Goal: Task Accomplishment & Management: Manage account settings

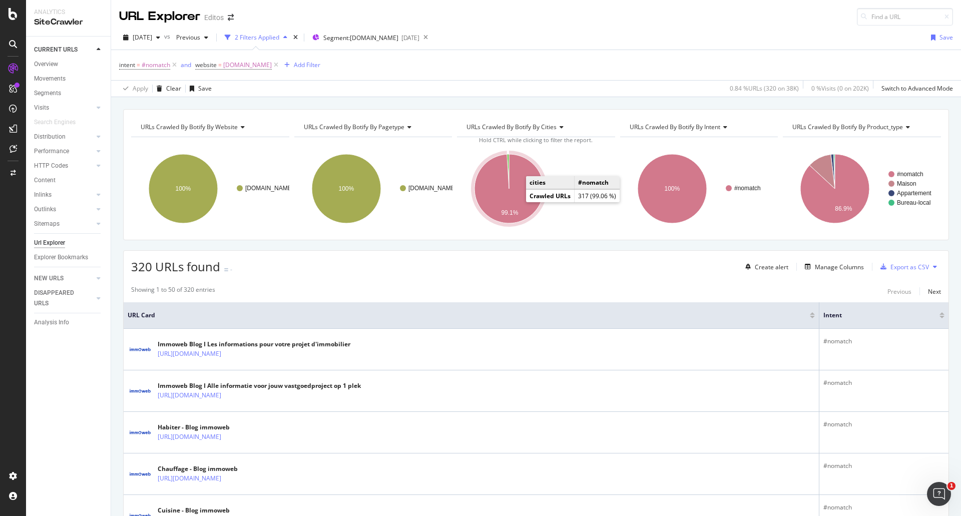
click at [494, 195] on icon "A chart." at bounding box center [508, 188] width 69 height 69
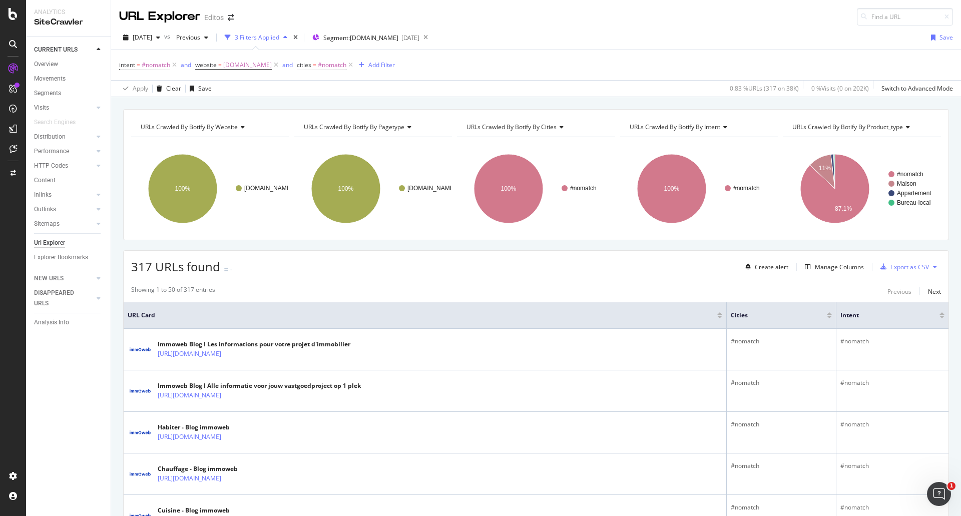
click at [355, 235] on div "URLs Crawled By Botify By website Chart (by Value) Table Expand Export as CSV E…" at bounding box center [536, 174] width 826 height 131
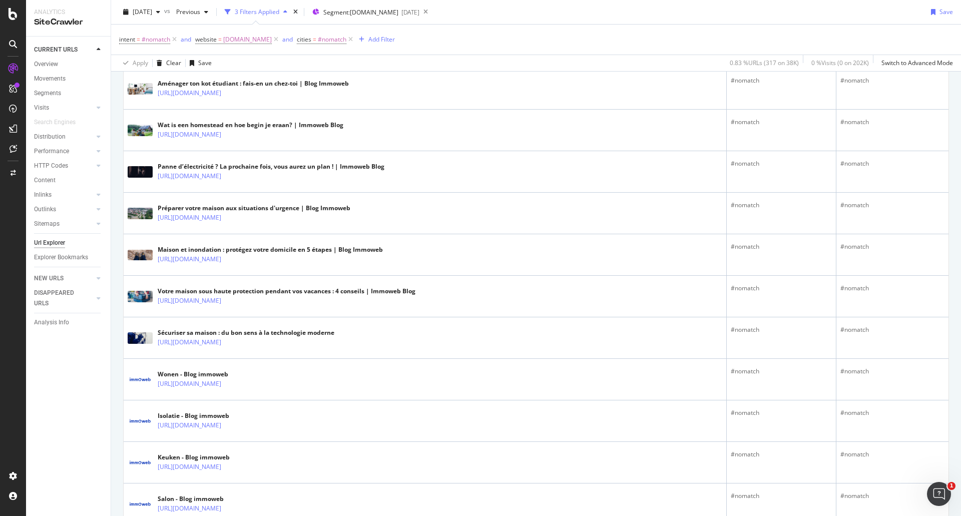
scroll to position [1933, 0]
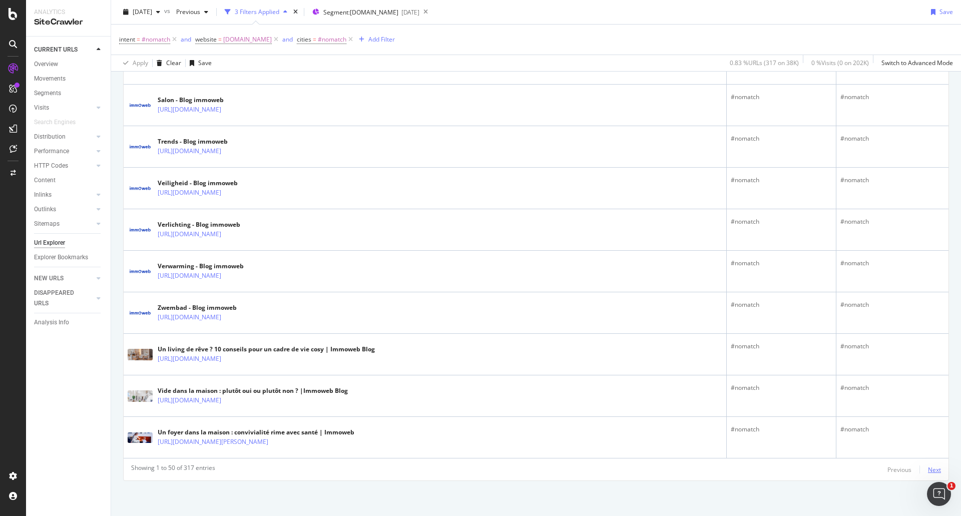
click at [928, 471] on div "Next" at bounding box center [934, 469] width 13 height 9
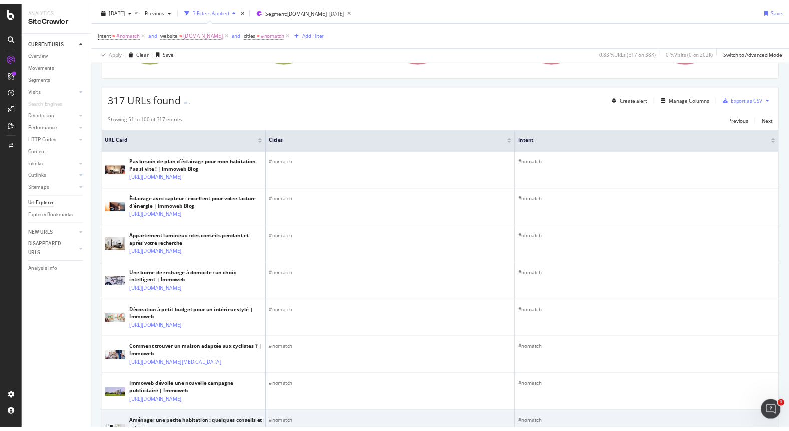
scroll to position [450, 0]
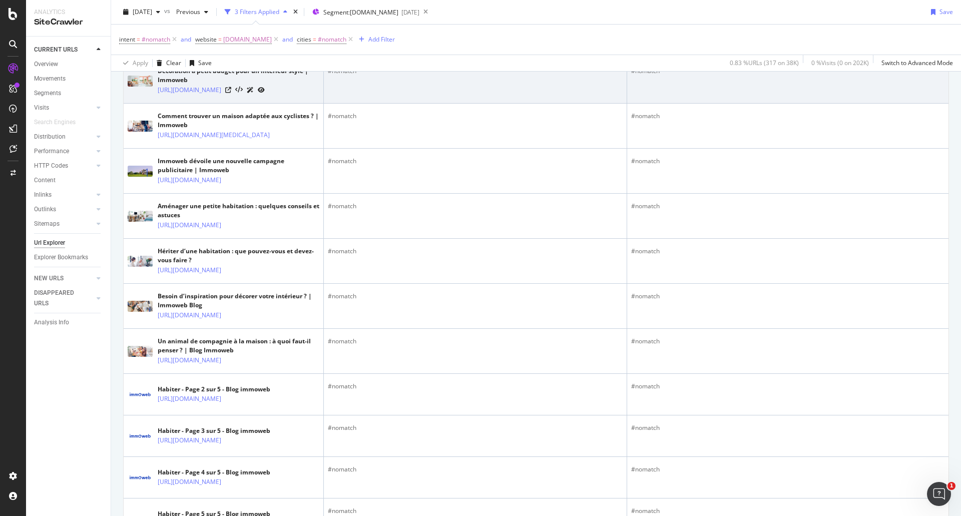
drag, startPoint x: 173, startPoint y: 167, endPoint x: 134, endPoint y: 193, distance: 47.3
click at [131, 104] on td "Décoration à petit budget pour un intérieur stylé | Immoweb https://blog.immowe…" at bounding box center [224, 81] width 200 height 45
click at [231, 93] on icon at bounding box center [228, 90] width 6 height 6
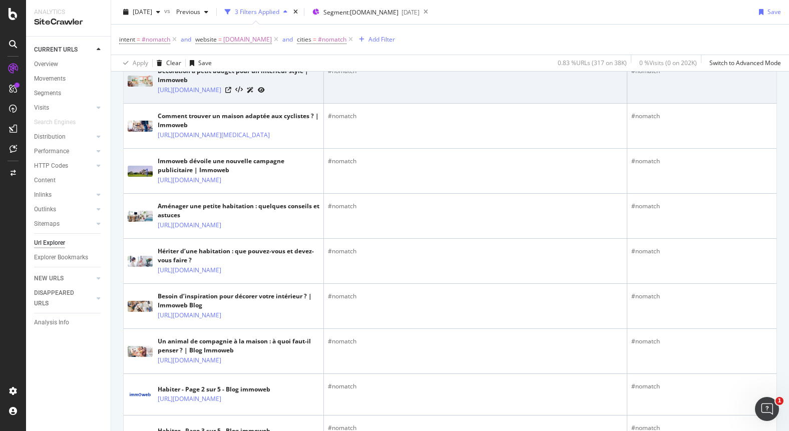
scroll to position [0, 0]
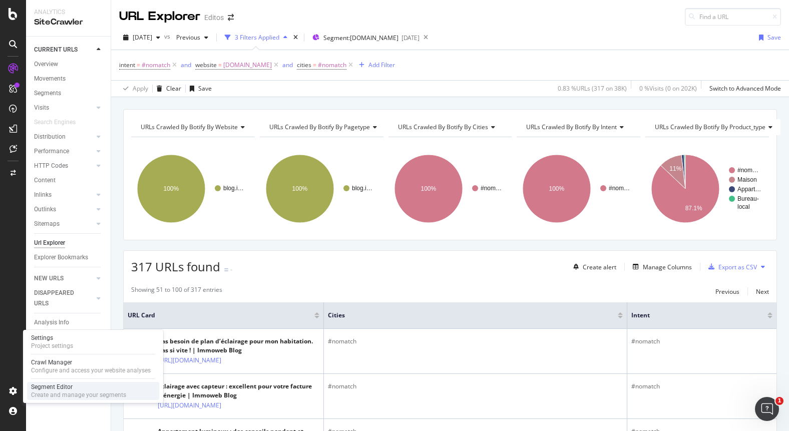
click at [41, 388] on div "Segment Editor" at bounding box center [78, 387] width 95 height 8
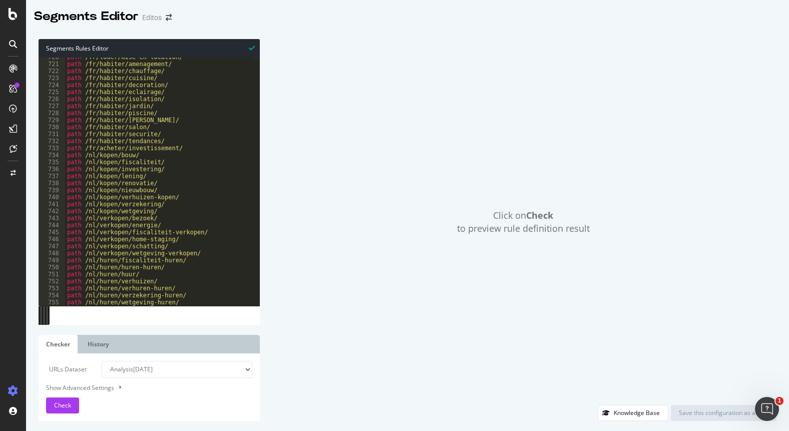
scroll to position [4861, 0]
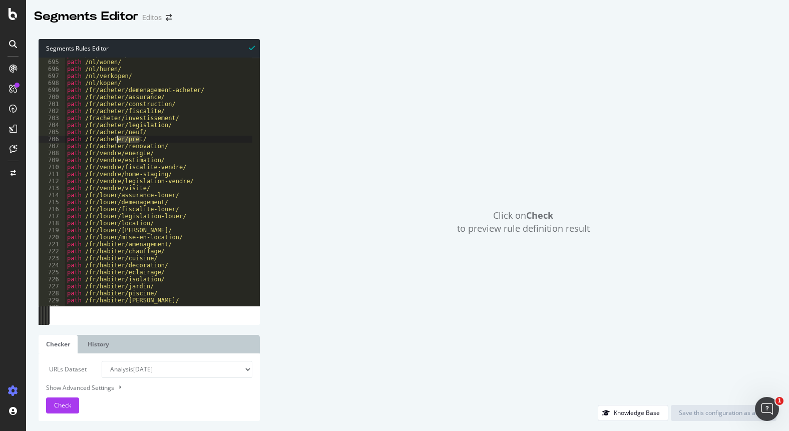
drag, startPoint x: 177, startPoint y: 137, endPoint x: 116, endPoint y: 138, distance: 60.6
click at [116, 138] on div "path /fr/habiter/ path /nl/wonen/ path /nl/huren/ path /nl/verkopen/ path /nl/k…" at bounding box center [603, 179] width 1077 height 255
click at [186, 131] on div "path /fr/habiter/ path /nl/wonen/ path /nl/huren/ path /nl/verkopen/ path /nl/k…" at bounding box center [603, 179] width 1077 height 255
drag, startPoint x: 156, startPoint y: 277, endPoint x: 83, endPoint y: 280, distance: 73.7
click at [83, 280] on div "path /fr/habiter/ path /nl/wonen/ path /nl/huren/ path /nl/verkopen/ path /nl/k…" at bounding box center [603, 179] width 1077 height 255
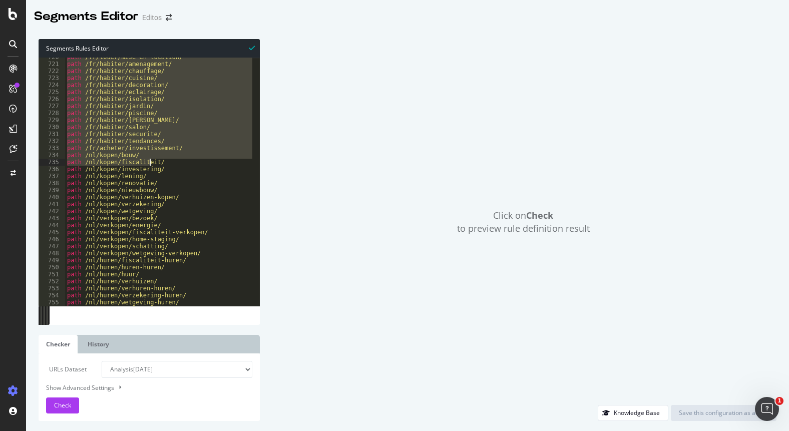
scroll to position [5162, 0]
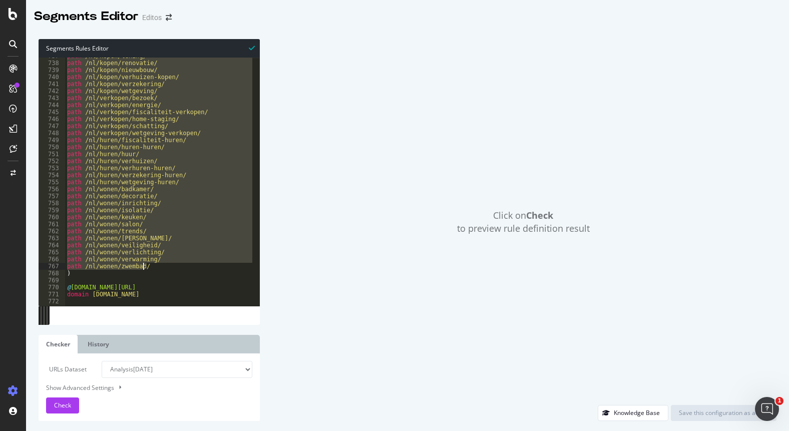
drag, startPoint x: 67, startPoint y: 124, endPoint x: 151, endPoint y: 267, distance: 166.3
click at [151, 267] on div "path /nl/kopen/lening/ path /nl/kopen/renovatie/ path /nl/kopen/nieuwbouw/ path…" at bounding box center [603, 180] width 1077 height 255
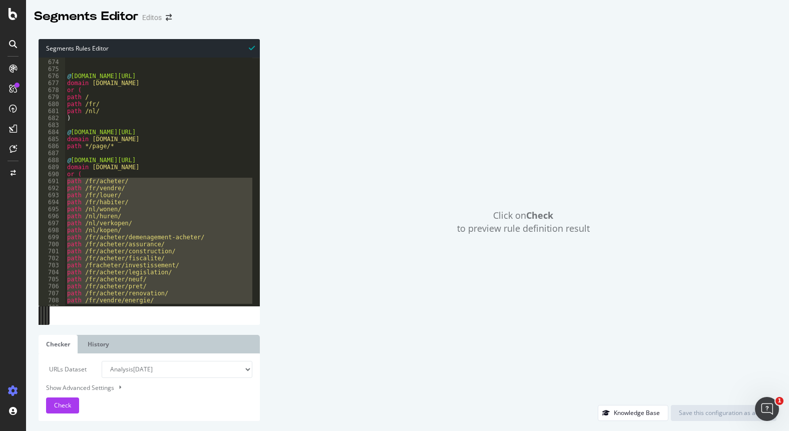
scroll to position [4714, 0]
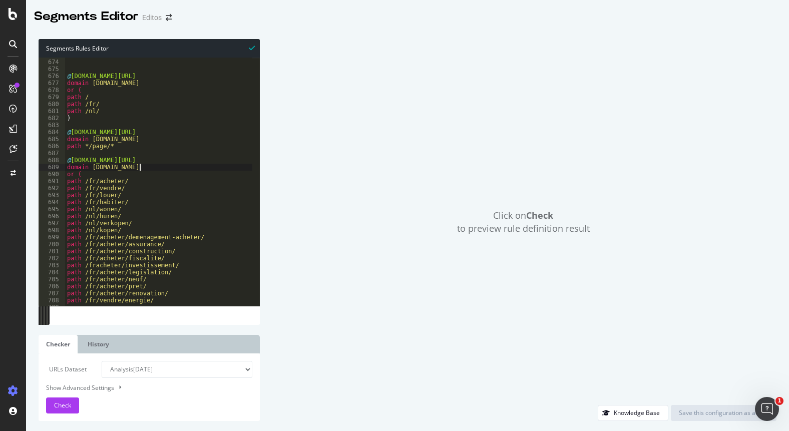
click at [148, 165] on div "#IMMOWEB############# @ blog.immoweb.be/HP domain blog.immoweb.be or ( path / p…" at bounding box center [603, 179] width 1077 height 255
type textarea "domain blog.immoweb.be"
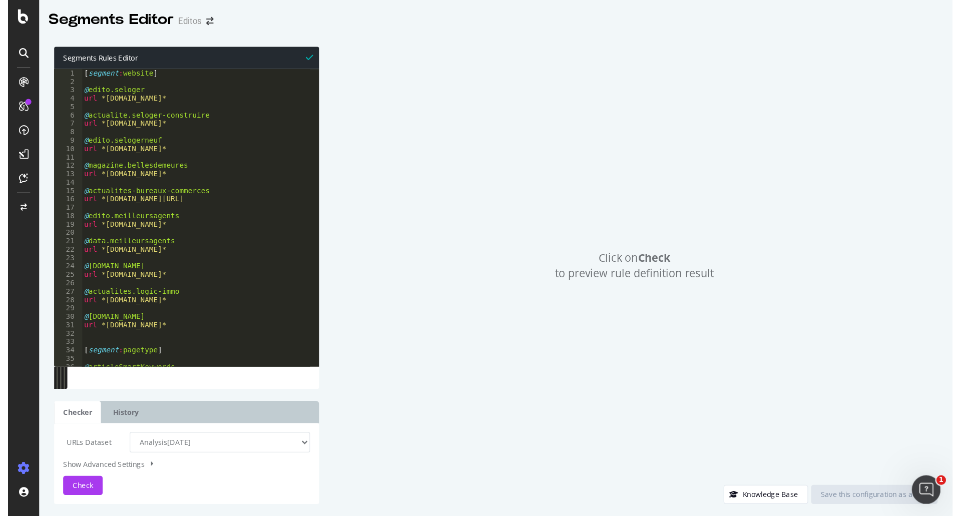
scroll to position [0, 0]
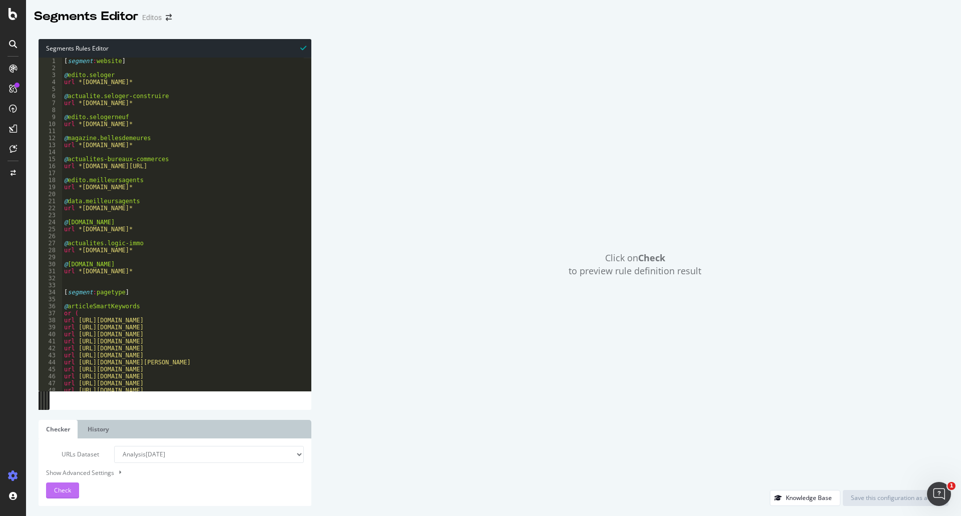
click at [63, 491] on span "Check" at bounding box center [62, 490] width 17 height 9
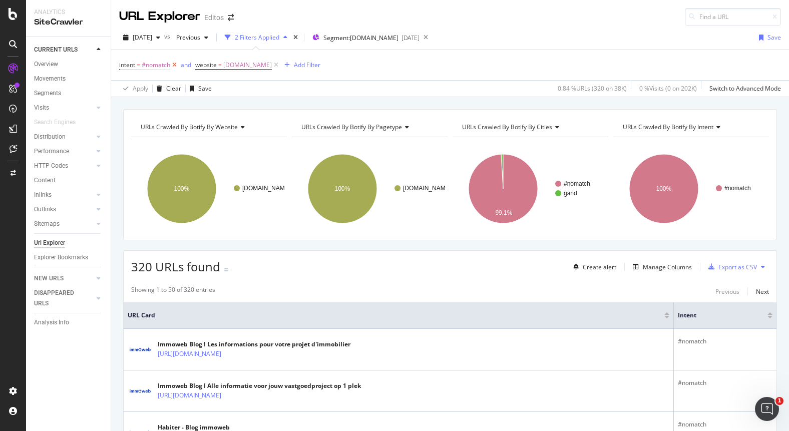
click at [174, 64] on icon at bounding box center [174, 65] width 9 height 10
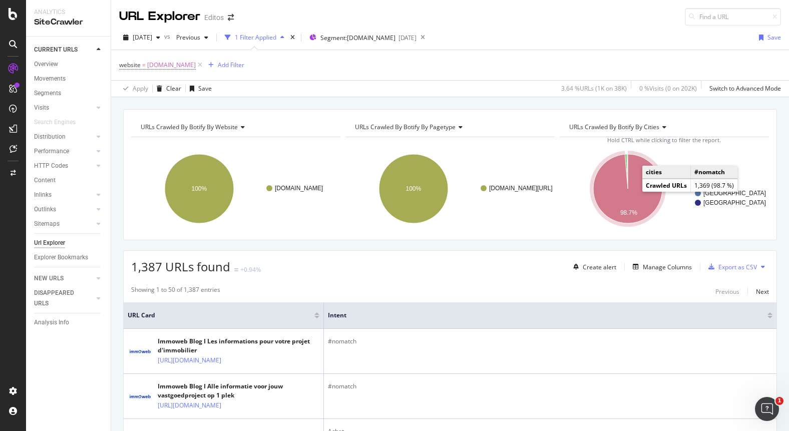
click at [604, 200] on icon "A chart." at bounding box center [627, 188] width 69 height 69
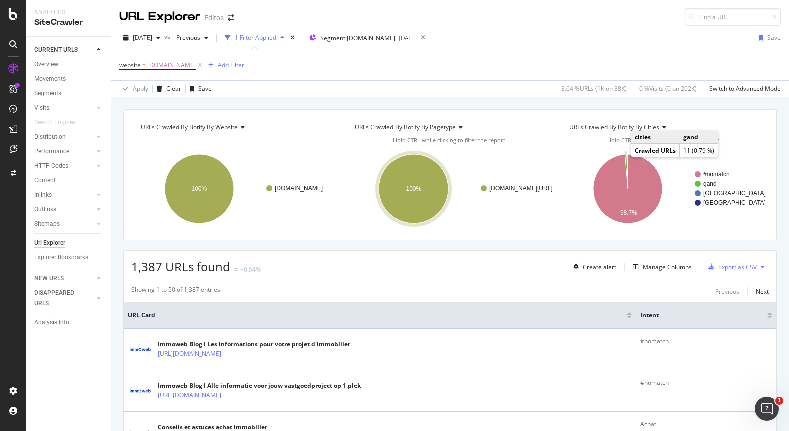
click at [625, 157] on icon "A chart." at bounding box center [626, 171] width 3 height 35
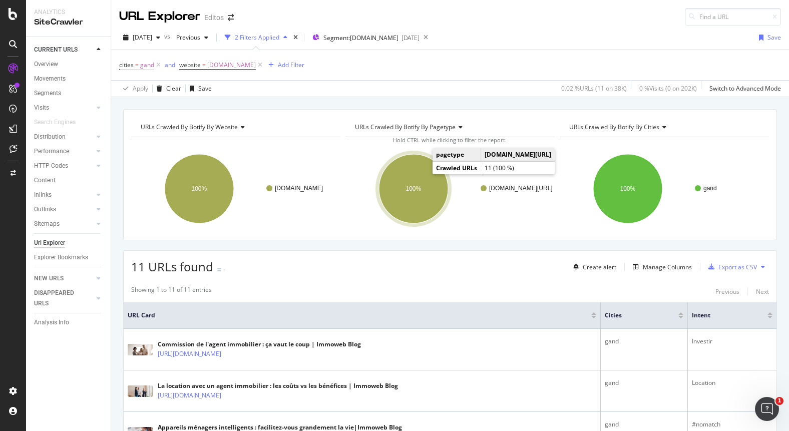
click at [424, 174] on ellipse "A chart." at bounding box center [413, 188] width 69 height 69
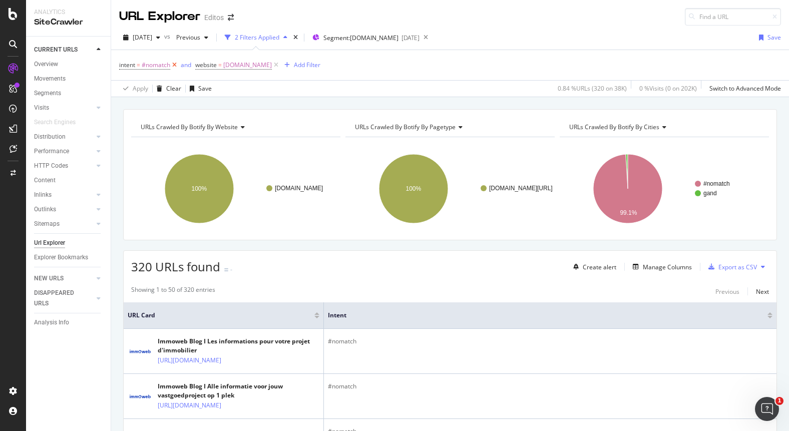
click at [177, 65] on icon at bounding box center [174, 65] width 9 height 10
click at [201, 65] on icon at bounding box center [200, 65] width 9 height 10
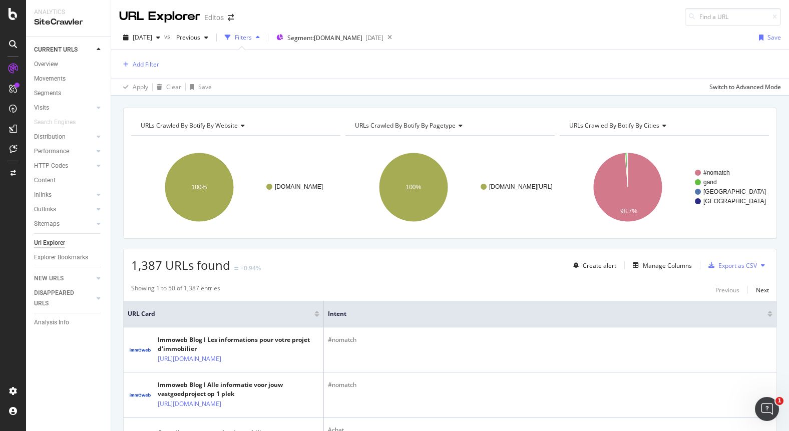
click at [50, 244] on div "Url Explorer" at bounding box center [49, 243] width 31 height 11
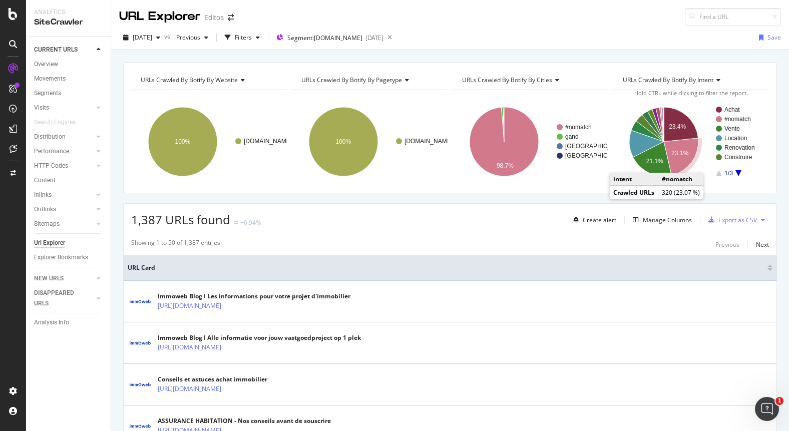
click at [672, 157] on text "23.1%" at bounding box center [679, 153] width 17 height 7
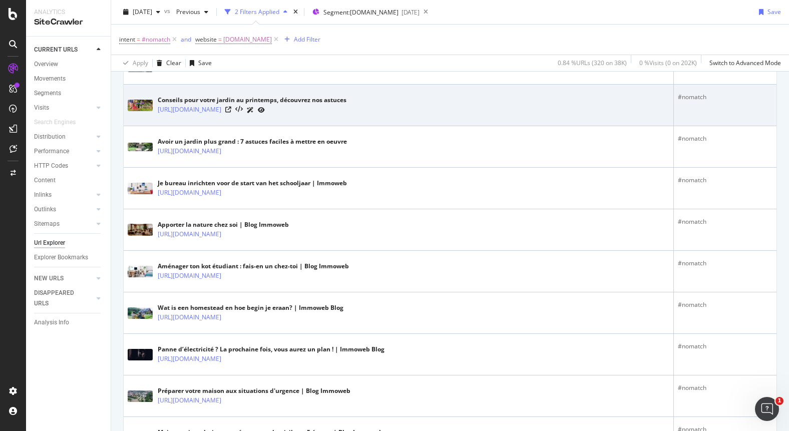
scroll to position [1601, 0]
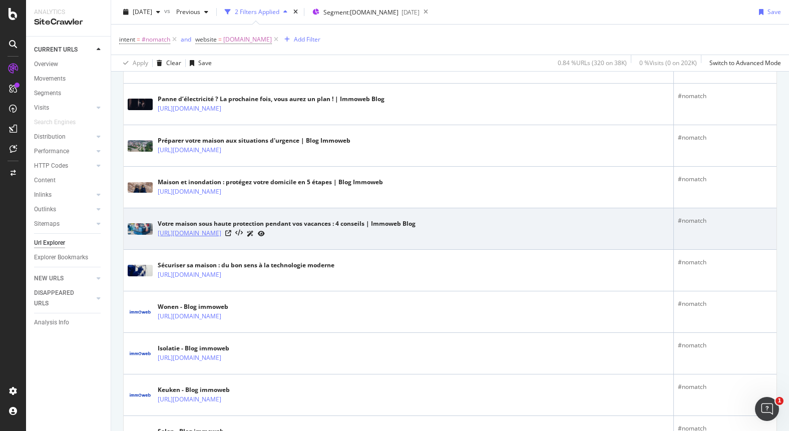
click at [221, 235] on link "[URL][DOMAIN_NAME]" at bounding box center [190, 233] width 64 height 10
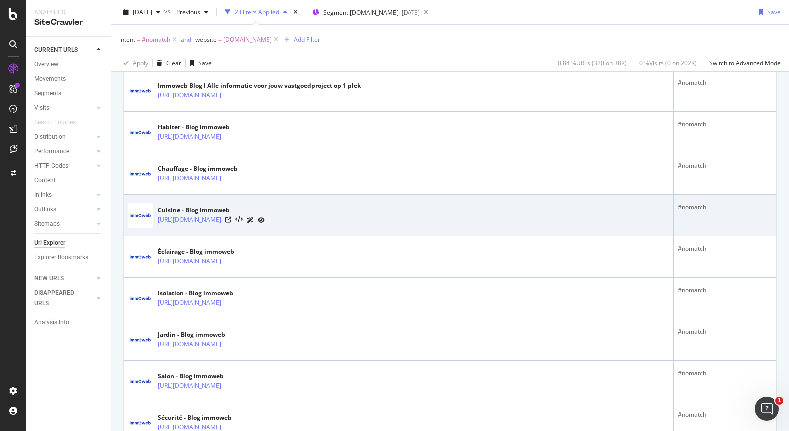
scroll to position [0, 0]
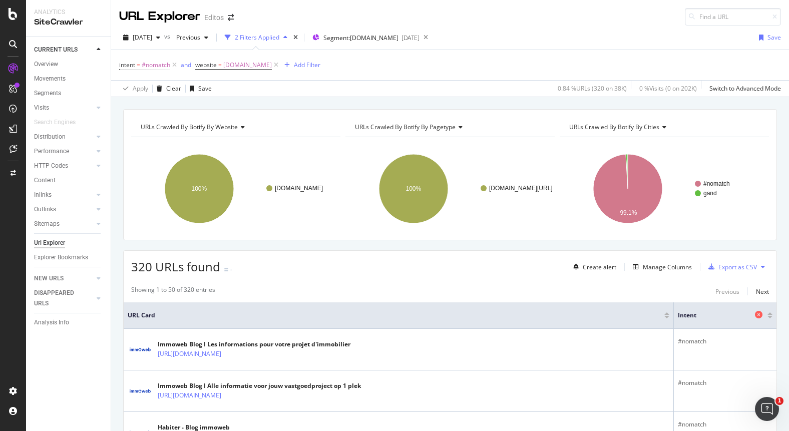
click at [684, 315] on span "intent" at bounding box center [715, 315] width 75 height 9
click at [174, 64] on icon at bounding box center [174, 65] width 9 height 10
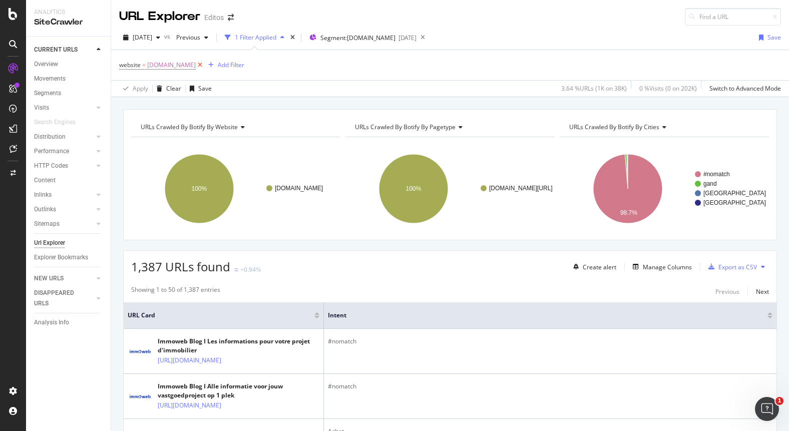
click at [201, 65] on icon at bounding box center [200, 65] width 9 height 10
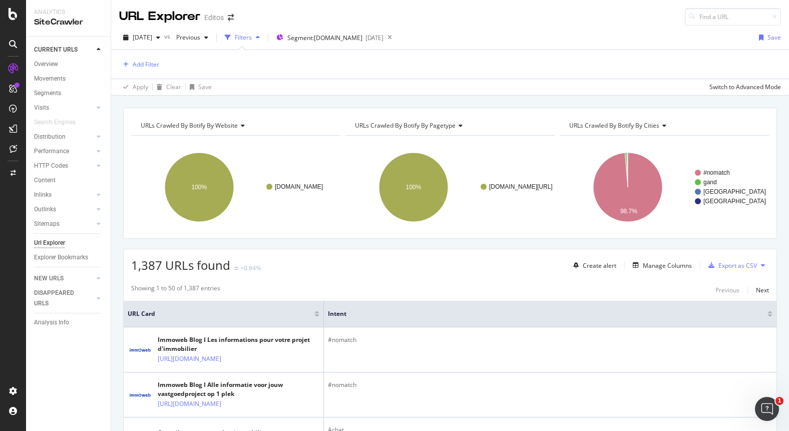
click at [51, 240] on div "Url Explorer" at bounding box center [49, 243] width 31 height 11
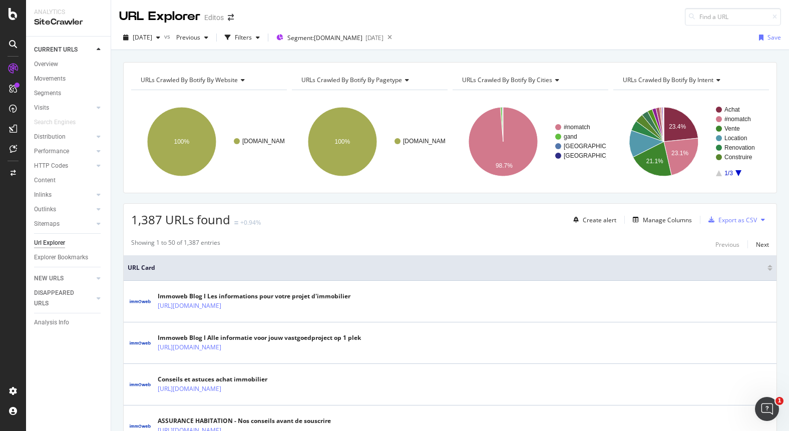
click at [735, 171] on icon "A chart." at bounding box center [738, 173] width 6 height 6
click at [735, 172] on icon "A chart." at bounding box center [738, 173] width 6 height 6
click at [717, 174] on rect "A chart." at bounding box center [737, 142] width 43 height 70
click at [716, 174] on icon "A chart." at bounding box center [719, 173] width 6 height 6
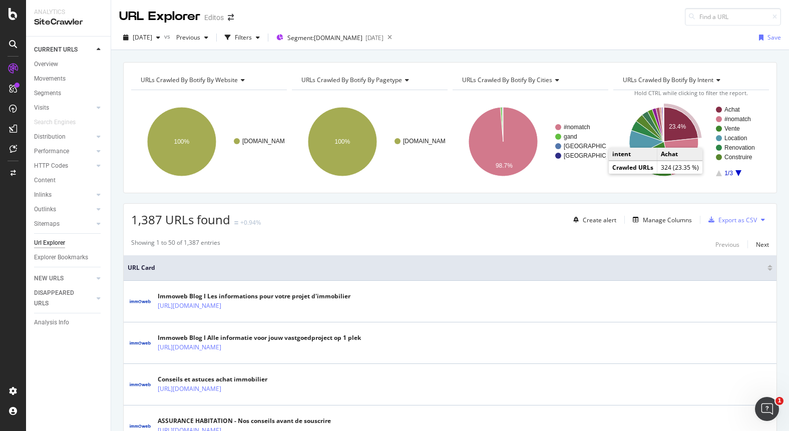
click at [676, 129] on text "23.4%" at bounding box center [677, 126] width 17 height 7
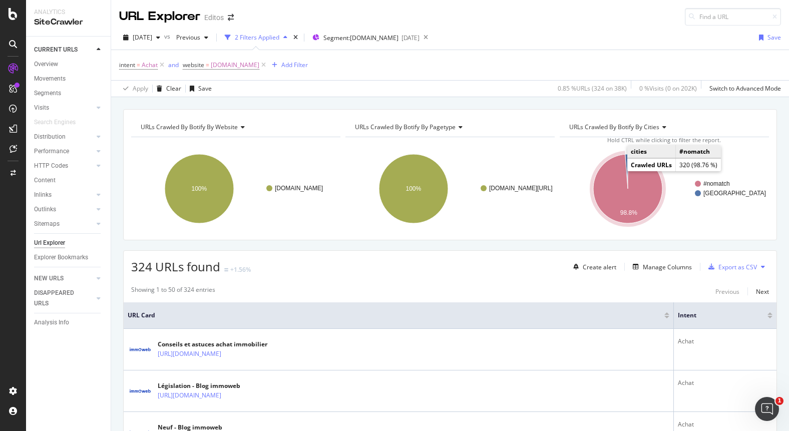
click at [605, 185] on icon "A chart." at bounding box center [627, 188] width 69 height 69
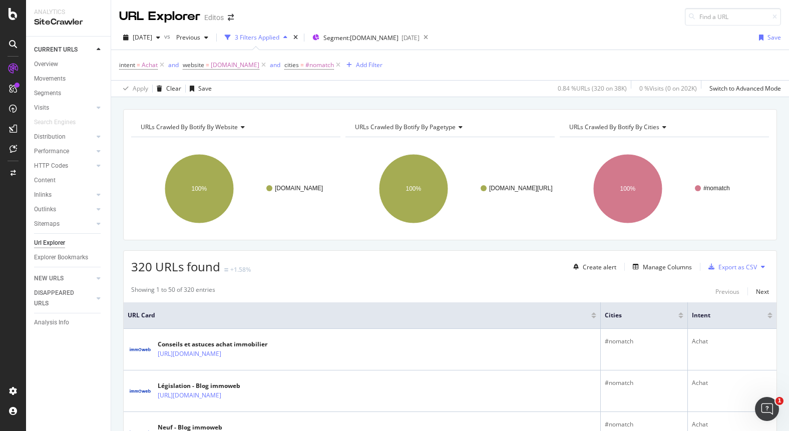
click at [767, 316] on div at bounding box center [769, 317] width 5 height 3
click at [162, 67] on icon at bounding box center [162, 65] width 9 height 10
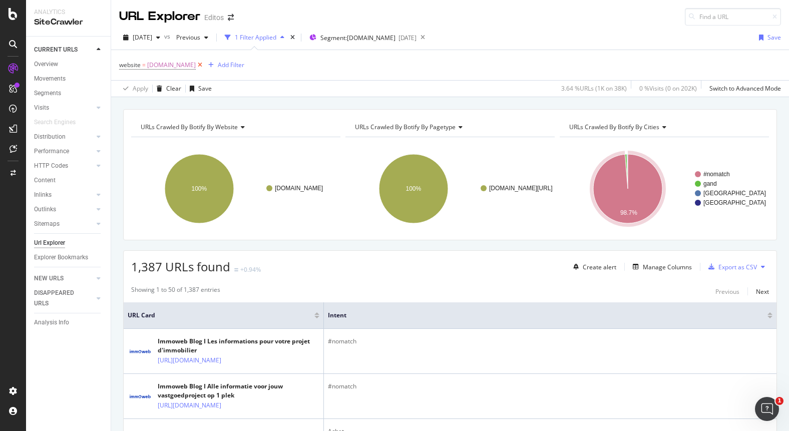
click at [201, 66] on icon at bounding box center [200, 65] width 9 height 10
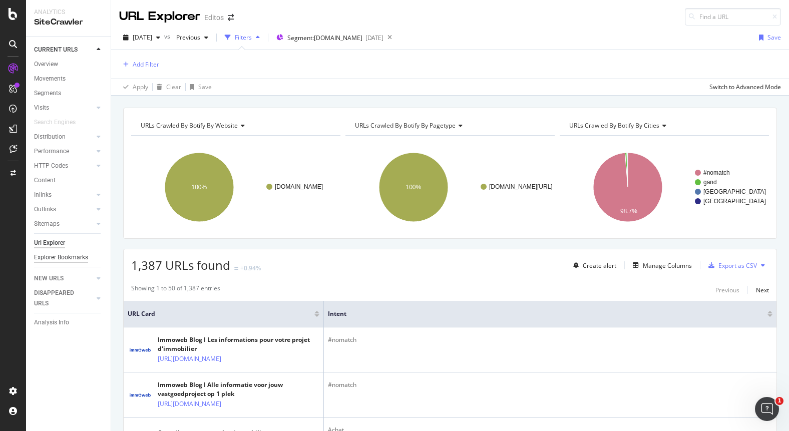
click at [52, 256] on div "Explorer Bookmarks" at bounding box center [61, 257] width 54 height 11
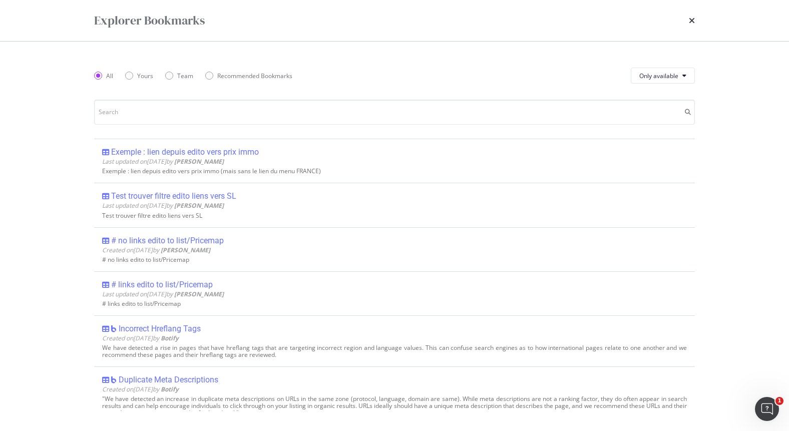
click at [53, 238] on div "Explorer Bookmarks All Yours Team Recommended Bookmarks Only available Exemple …" at bounding box center [394, 215] width 789 height 431
click at [689, 25] on div "times" at bounding box center [692, 20] width 6 height 17
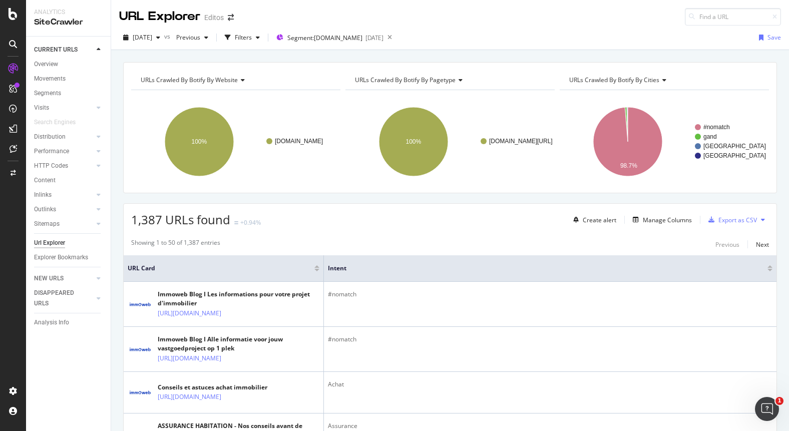
click at [47, 243] on div "Url Explorer" at bounding box center [49, 243] width 31 height 11
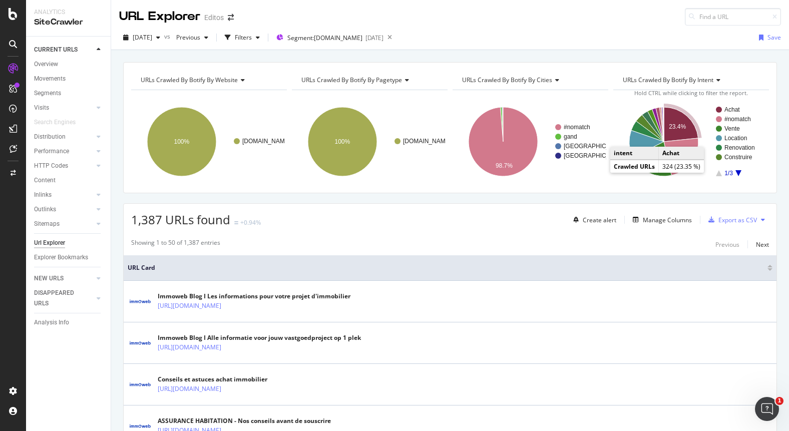
click at [672, 129] on text "23.4%" at bounding box center [677, 126] width 17 height 7
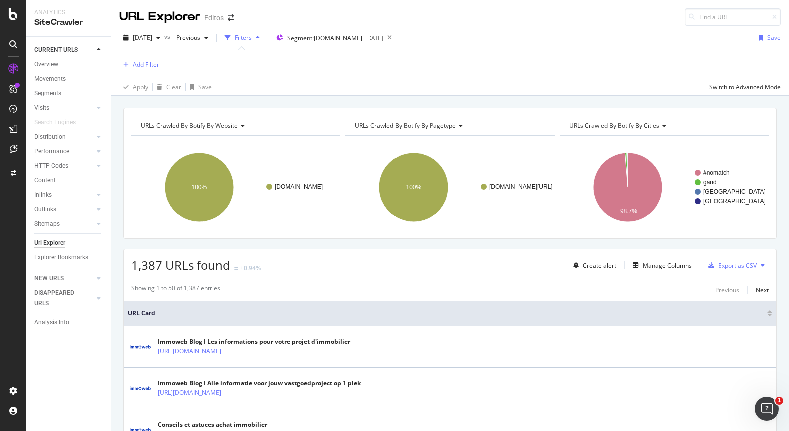
click at [51, 239] on div "Url Explorer" at bounding box center [49, 243] width 31 height 11
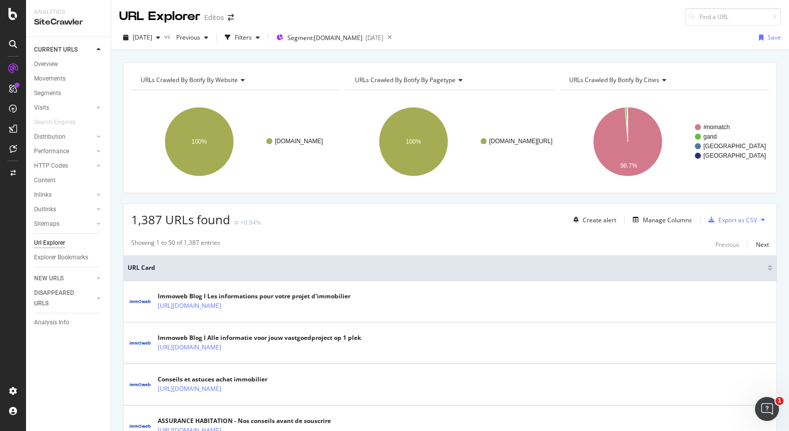
click at [53, 243] on div "Url Explorer" at bounding box center [49, 243] width 31 height 11
click at [345, 38] on span "Segment: [DOMAIN_NAME]" at bounding box center [324, 38] width 75 height 9
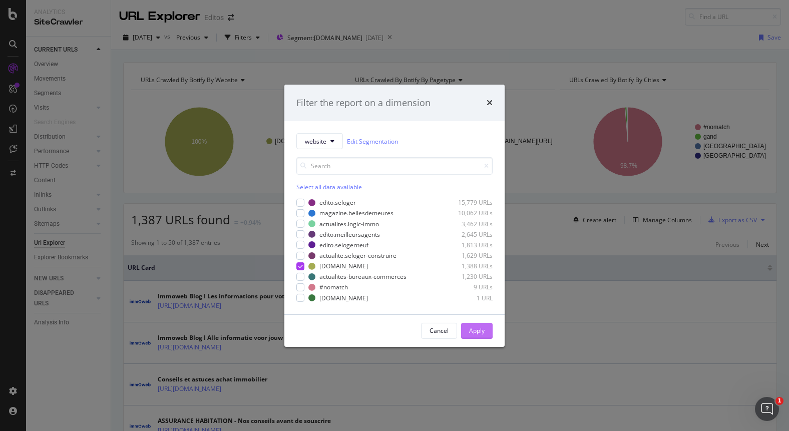
click at [479, 328] on div "Apply" at bounding box center [477, 330] width 16 height 9
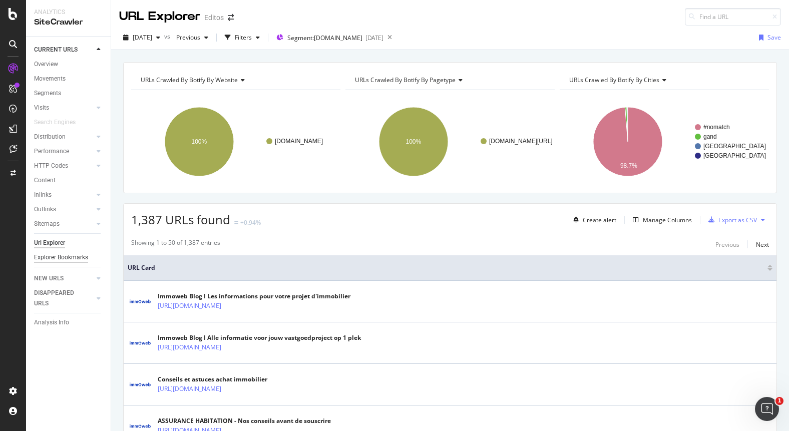
click at [51, 256] on div "Explorer Bookmarks" at bounding box center [61, 257] width 54 height 11
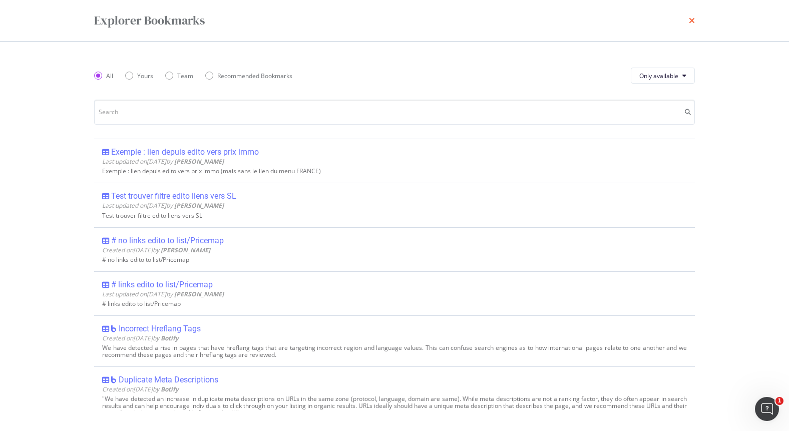
click at [693, 24] on icon "times" at bounding box center [692, 21] width 6 height 8
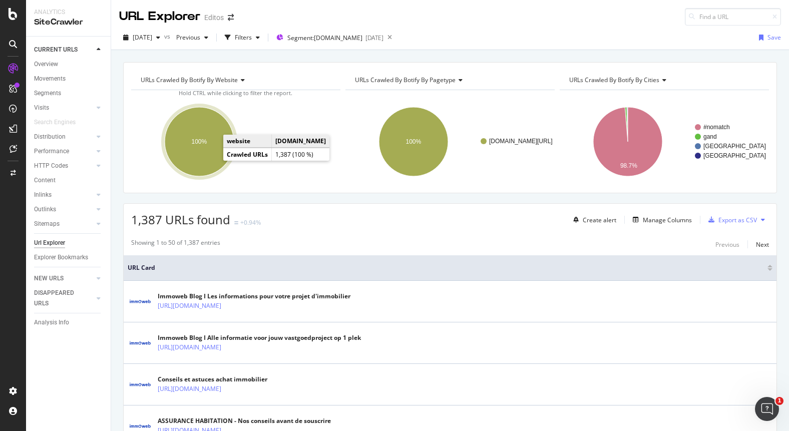
click at [192, 153] on ellipse "A chart." at bounding box center [199, 141] width 69 height 69
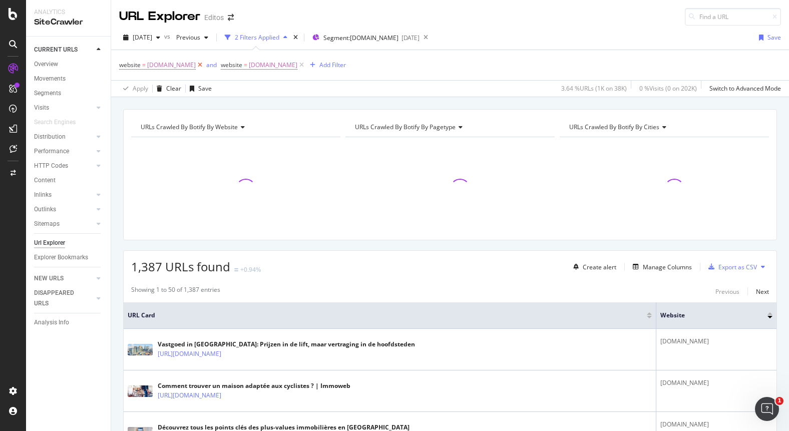
click at [201, 63] on icon at bounding box center [200, 65] width 9 height 10
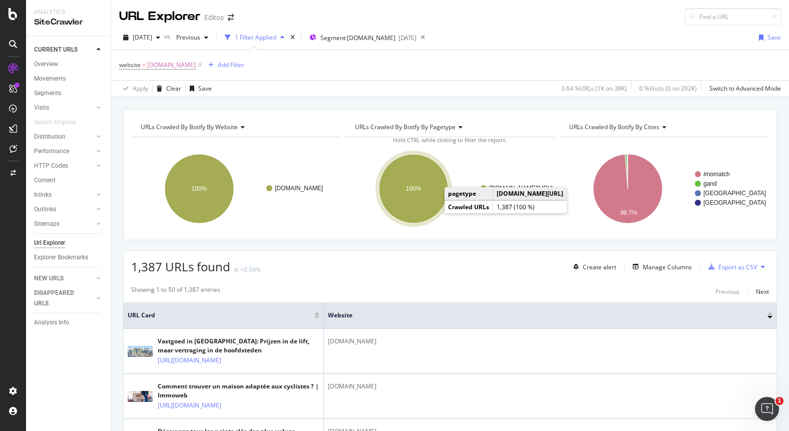
click at [424, 199] on ellipse "A chart." at bounding box center [413, 188] width 69 height 69
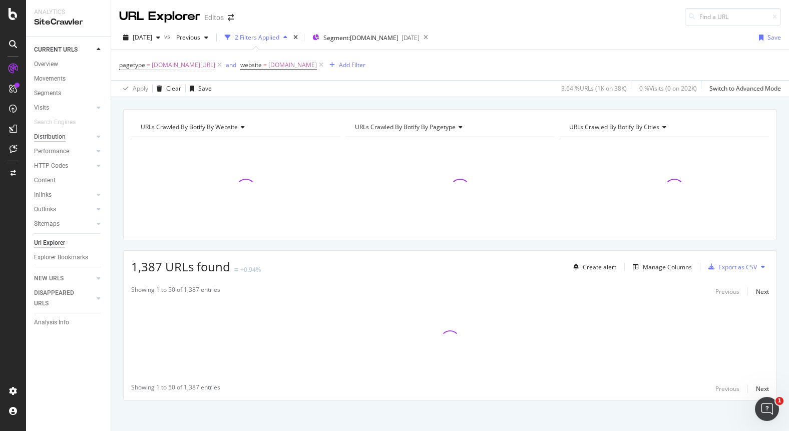
click at [57, 133] on div "Distribution" at bounding box center [50, 137] width 32 height 11
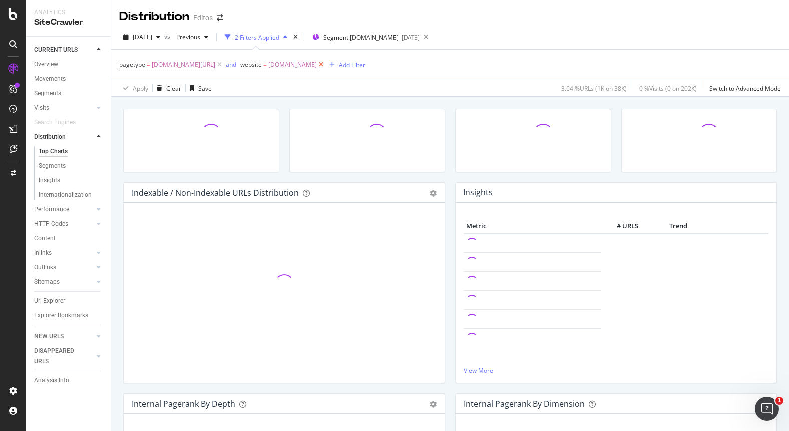
click at [317, 63] on icon at bounding box center [321, 65] width 9 height 10
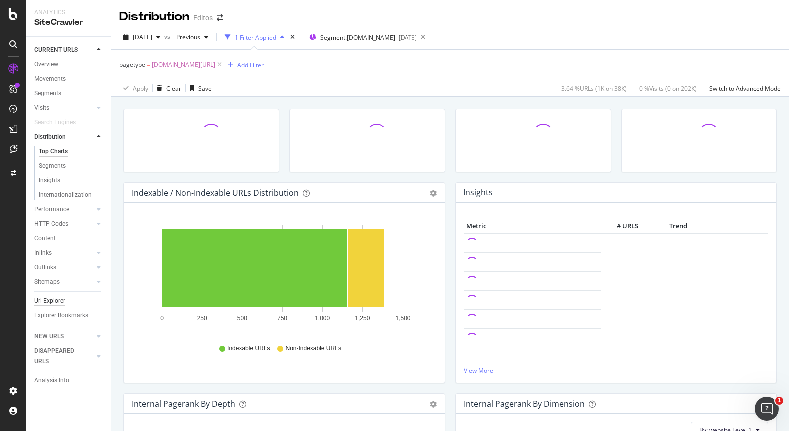
click at [49, 302] on div "Url Explorer" at bounding box center [49, 301] width 31 height 11
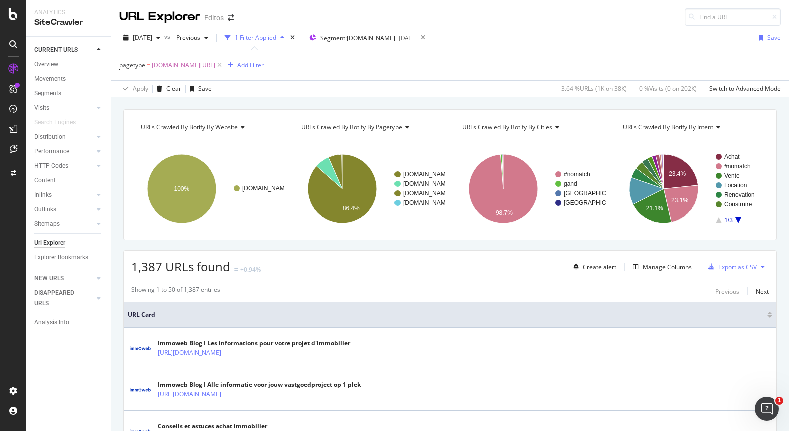
click at [735, 220] on icon "A chart." at bounding box center [738, 220] width 6 height 6
click at [724, 158] on text "Viager" at bounding box center [732, 156] width 17 height 7
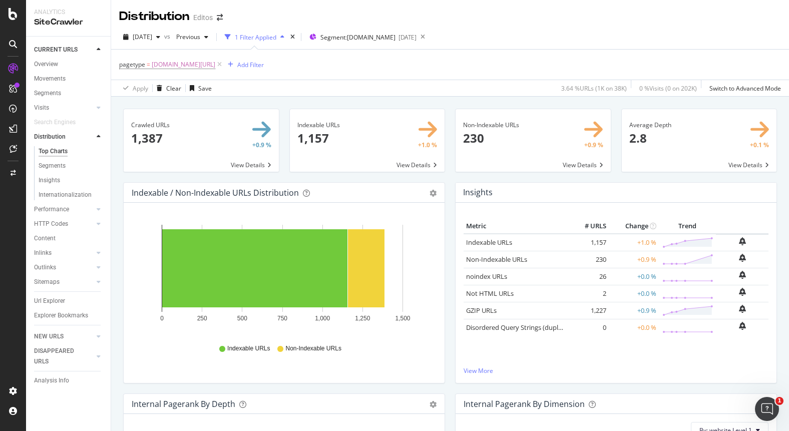
click at [51, 339] on div "NEW URLS" at bounding box center [49, 336] width 30 height 11
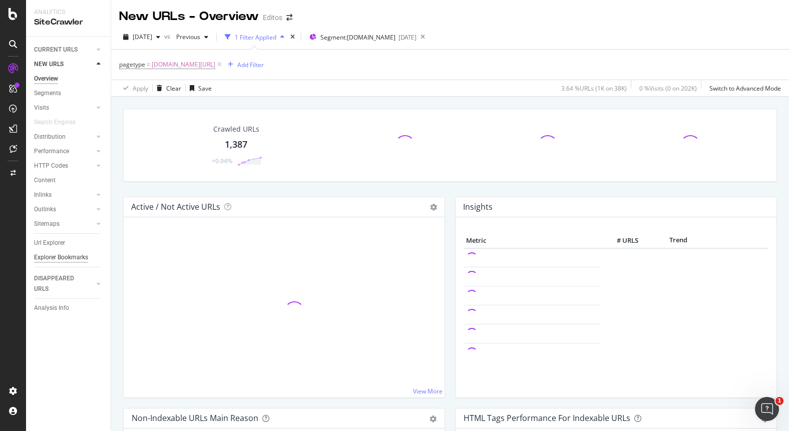
click at [57, 256] on div "Explorer Bookmarks" at bounding box center [61, 257] width 54 height 11
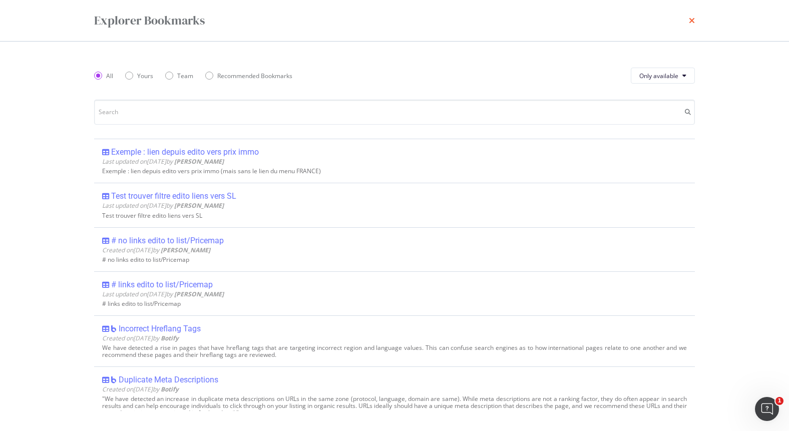
click at [690, 22] on icon "times" at bounding box center [692, 21] width 6 height 8
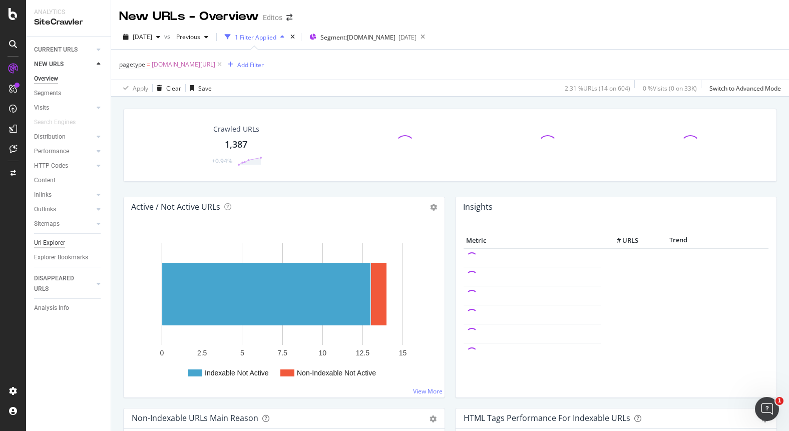
click at [57, 243] on div "Url Explorer" at bounding box center [49, 243] width 31 height 11
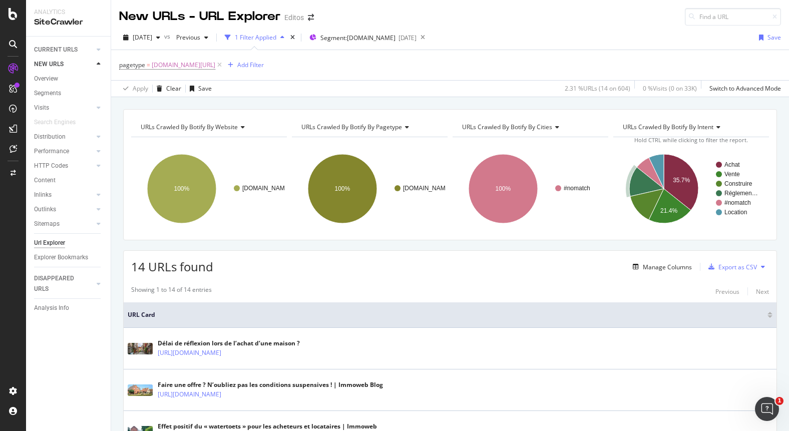
click at [56, 241] on div "Url Explorer" at bounding box center [49, 243] width 31 height 11
click at [167, 70] on span "[DOMAIN_NAME][URL]" at bounding box center [184, 65] width 64 height 14
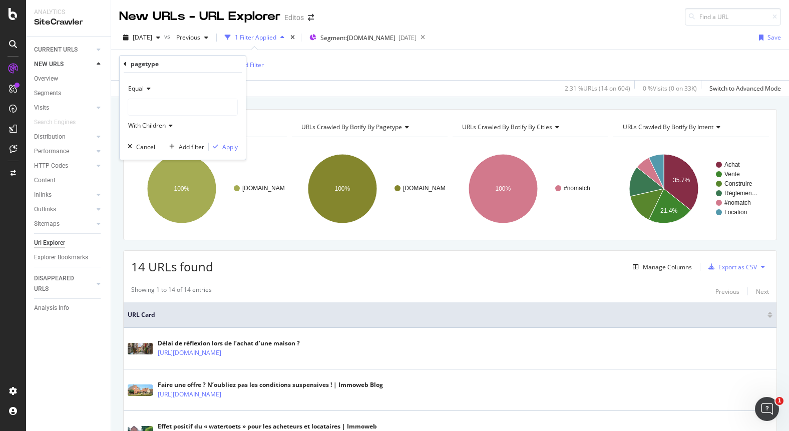
click at [333, 74] on div "pagetype = [DOMAIN_NAME][URL] Add Filter" at bounding box center [450, 65] width 662 height 30
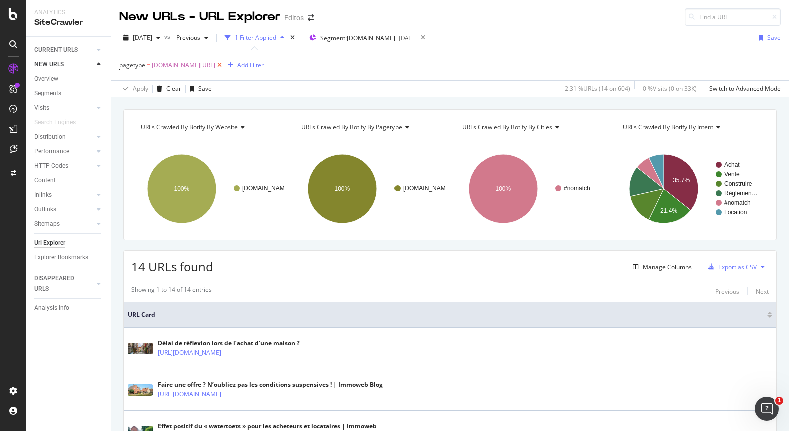
click at [215, 66] on icon at bounding box center [219, 65] width 9 height 10
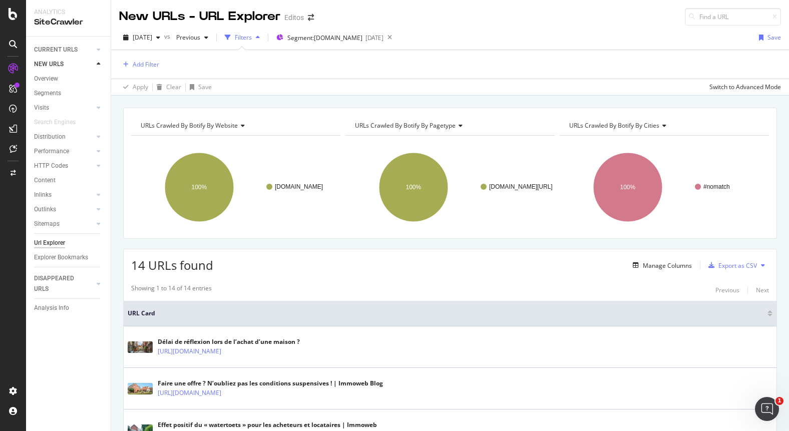
click at [43, 244] on div "Url Explorer" at bounding box center [49, 243] width 31 height 11
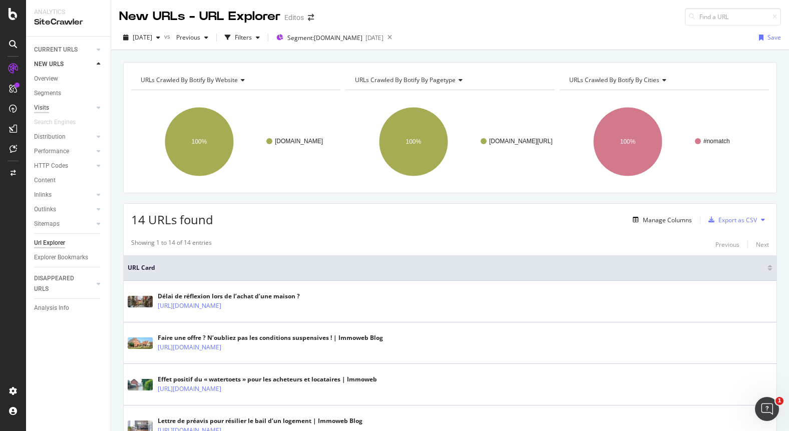
click at [45, 103] on div "Visits" at bounding box center [41, 108] width 15 height 11
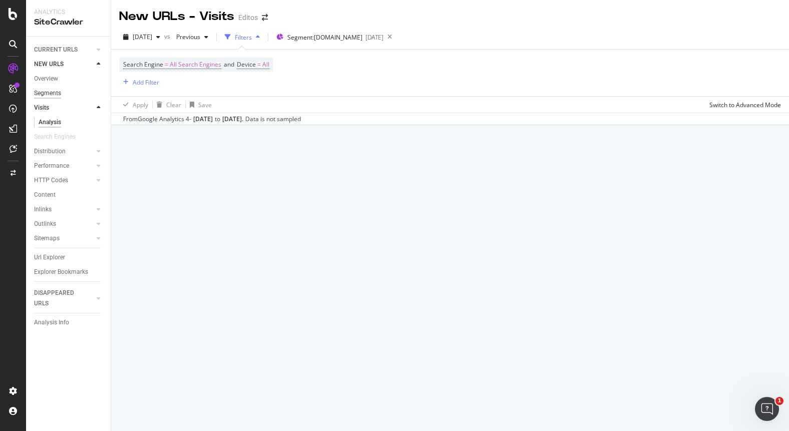
click at [43, 92] on div "Segments" at bounding box center [47, 93] width 27 height 11
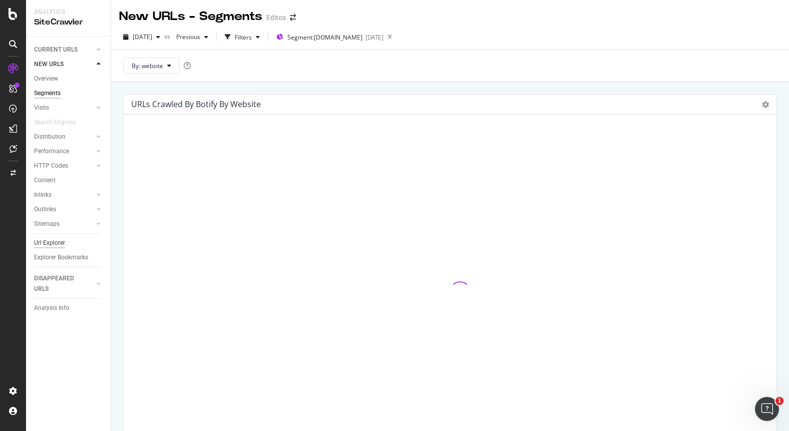
click at [56, 244] on div "Url Explorer" at bounding box center [49, 243] width 31 height 11
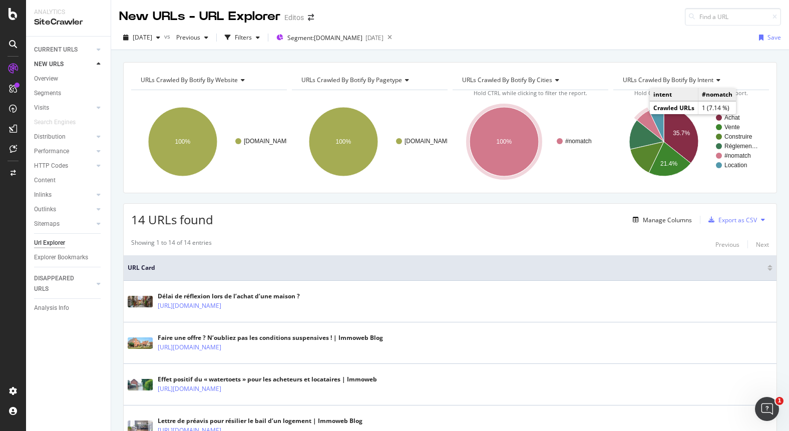
click at [643, 119] on icon "A chart." at bounding box center [650, 126] width 27 height 31
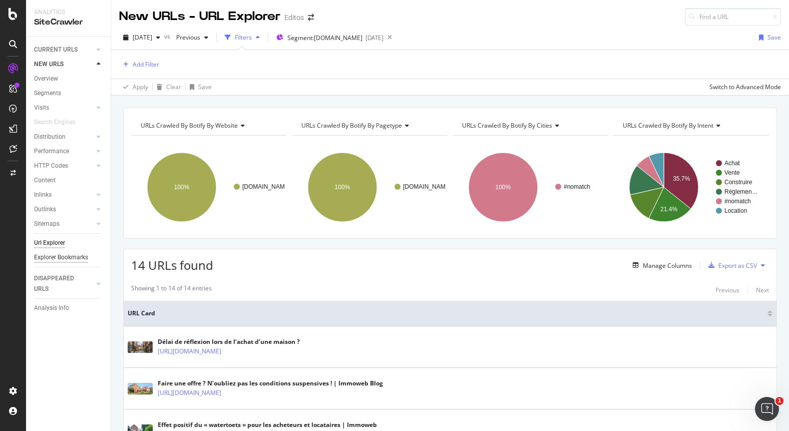
click at [52, 257] on div "Explorer Bookmarks" at bounding box center [61, 257] width 54 height 11
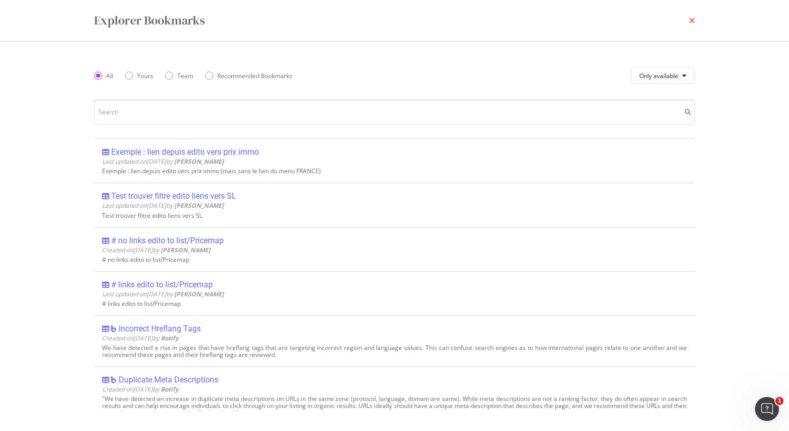
click at [691, 23] on icon "times" at bounding box center [692, 21] width 6 height 8
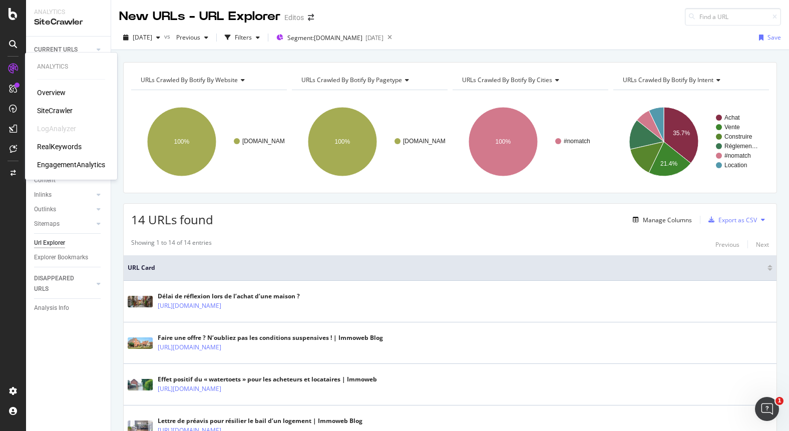
click at [50, 113] on div "SiteCrawler" at bounding box center [55, 111] width 36 height 10
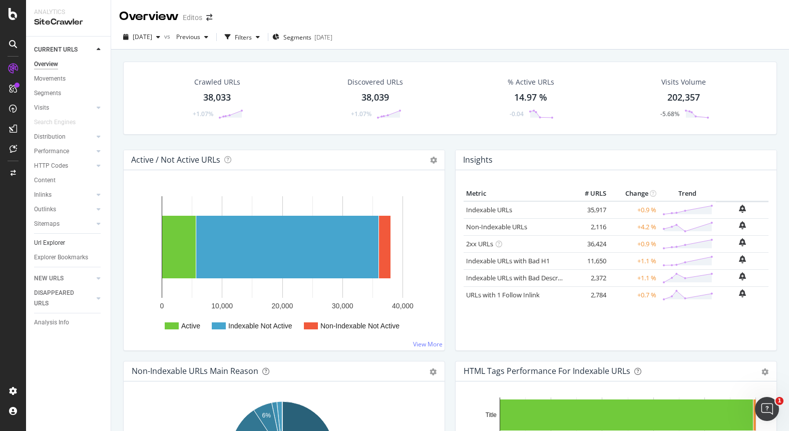
click at [42, 241] on div "Url Explorer" at bounding box center [49, 243] width 31 height 11
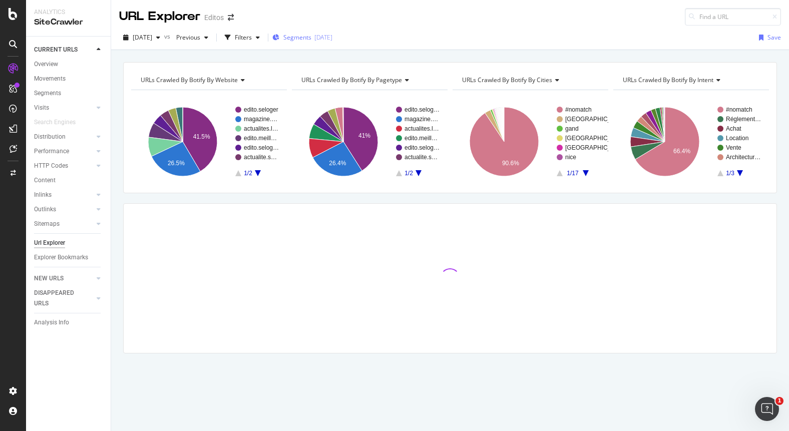
click at [311, 39] on span "Segments" at bounding box center [297, 37] width 28 height 9
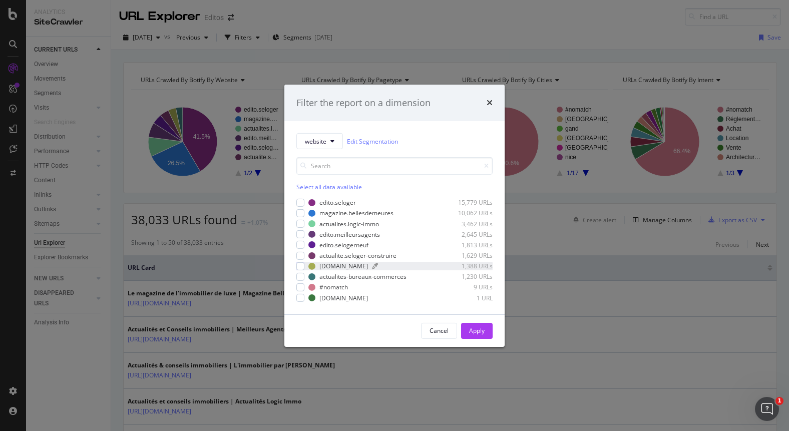
click at [336, 265] on div "[DOMAIN_NAME]" at bounding box center [343, 266] width 49 height 9
click at [483, 328] on div "Apply" at bounding box center [477, 330] width 16 height 9
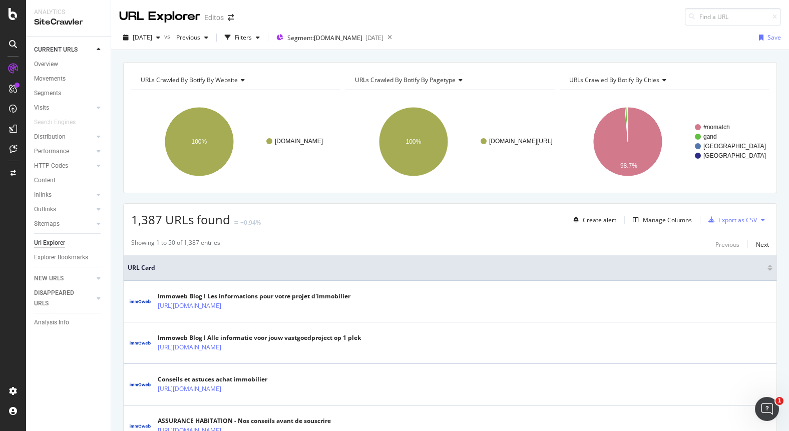
click at [49, 242] on div "Url Explorer" at bounding box center [49, 243] width 31 height 11
click at [362, 35] on span "Segment: [DOMAIN_NAME]" at bounding box center [324, 38] width 75 height 9
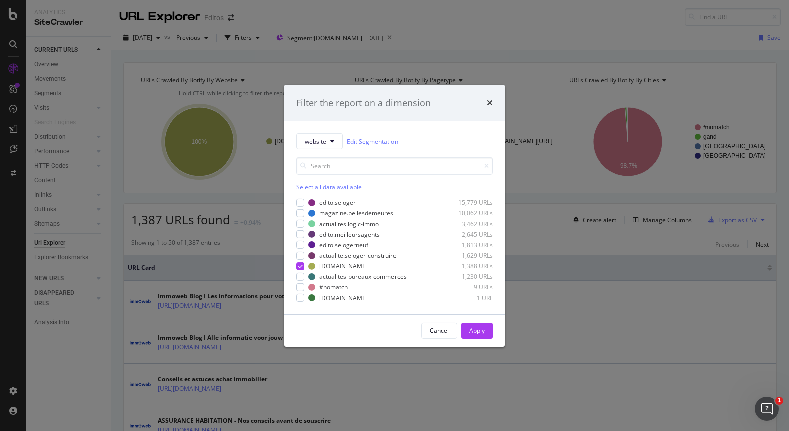
click at [253, 39] on div "Filter the report on a dimension website Edit Segmentation Select all data avai…" at bounding box center [394, 215] width 789 height 431
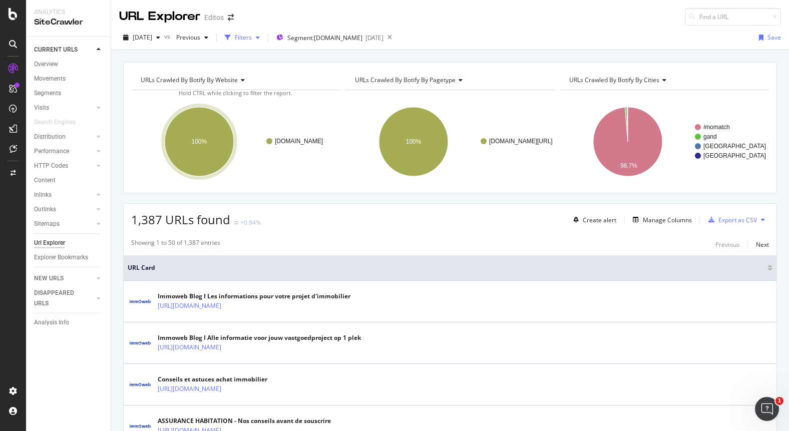
click at [252, 39] on div "Filters" at bounding box center [243, 37] width 17 height 9
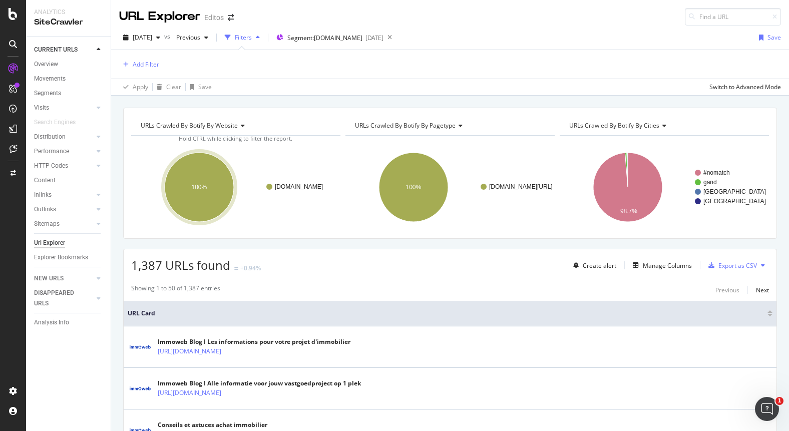
click at [264, 35] on div "button" at bounding box center [258, 38] width 12 height 6
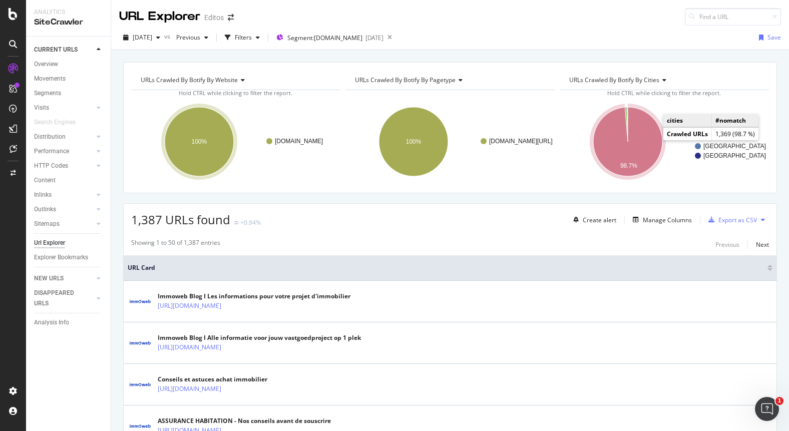
click at [640, 140] on icon "A chart." at bounding box center [627, 141] width 69 height 69
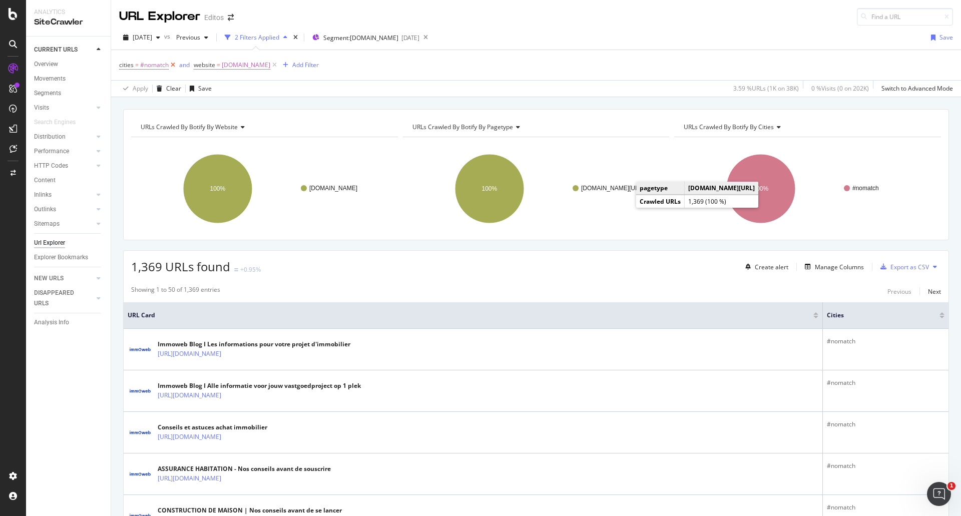
click at [174, 67] on icon at bounding box center [173, 65] width 9 height 10
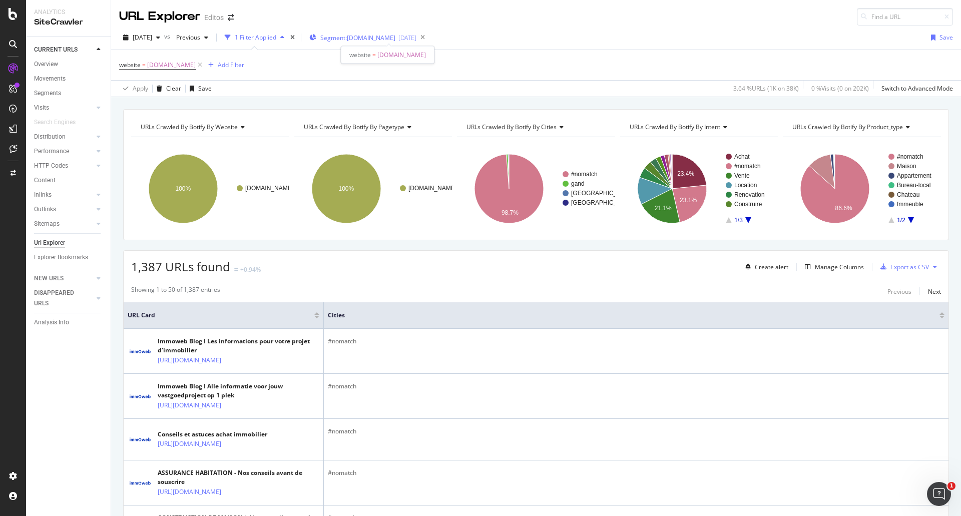
click at [395, 34] on span "Segment: [DOMAIN_NAME]" at bounding box center [357, 38] width 75 height 9
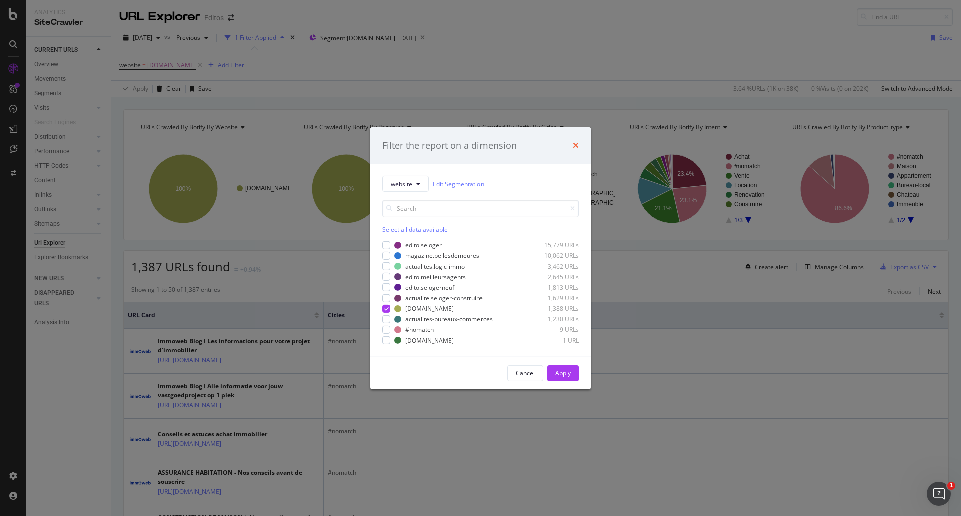
click at [577, 144] on icon "times" at bounding box center [576, 145] width 6 height 8
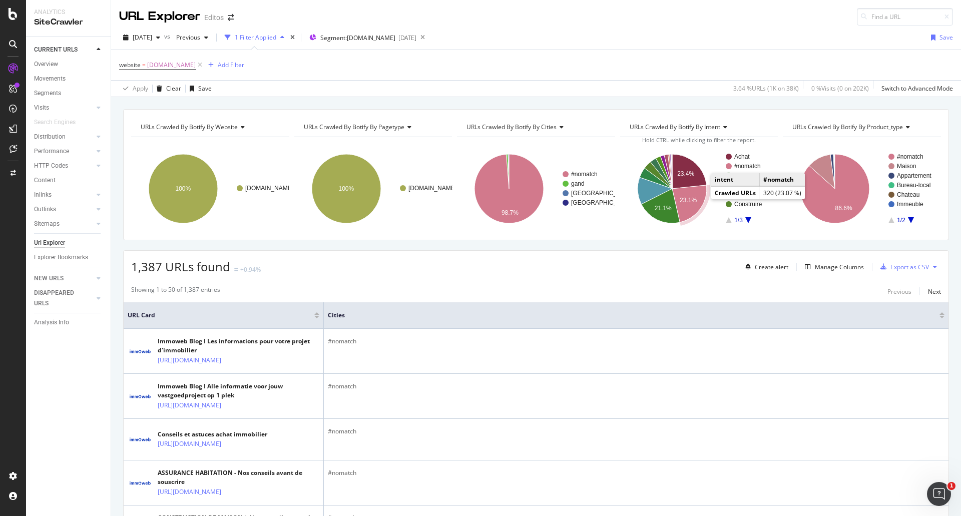
click at [690, 199] on text "23.1%" at bounding box center [688, 200] width 17 height 7
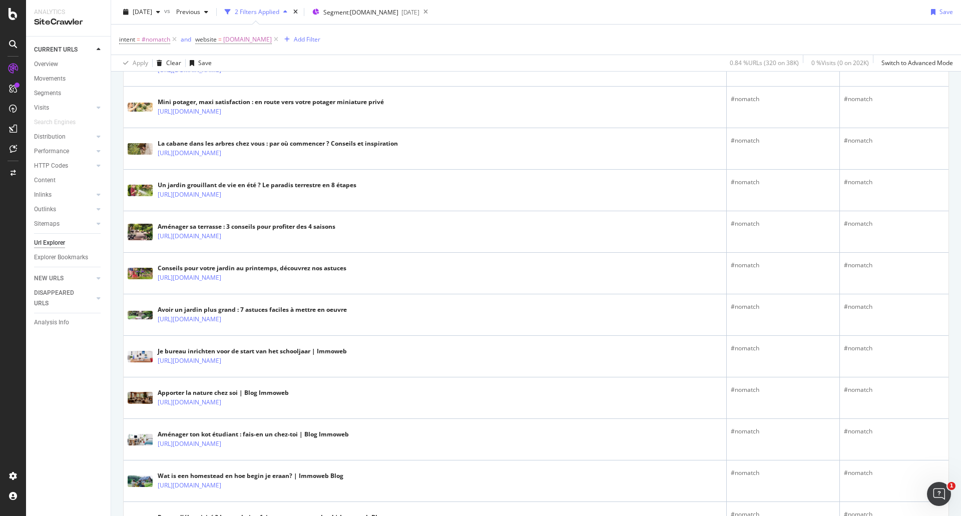
scroll to position [1032, 0]
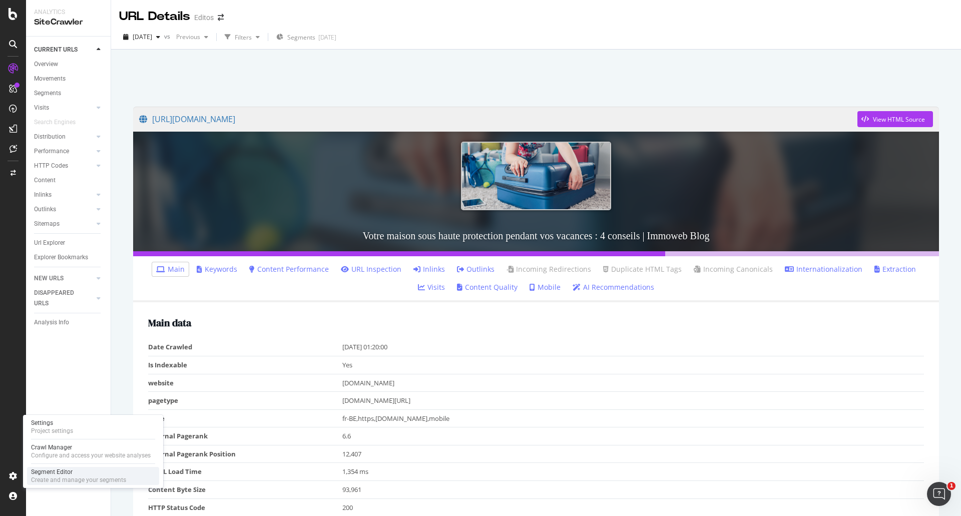
click at [45, 430] on div "Segment Editor" at bounding box center [78, 472] width 95 height 8
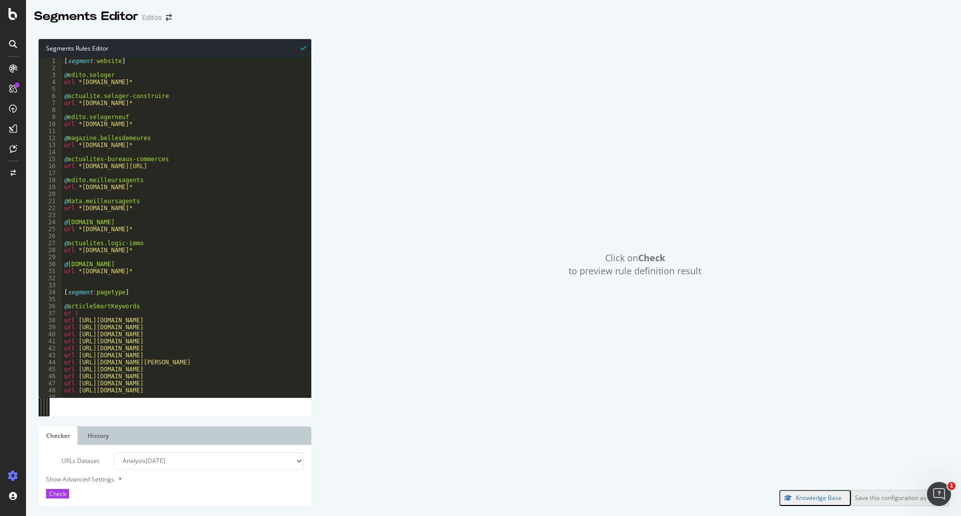
scroll to position [60, 0]
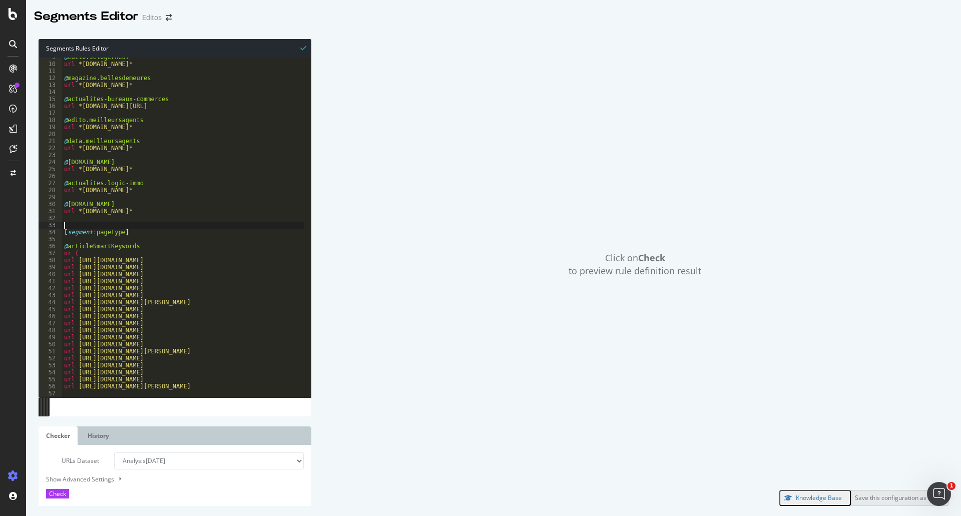
click at [141, 224] on div "@ edito.selogerneuf url *edito.selogerneuf.com* @ magazine.bellesdemeures url *…" at bounding box center [600, 224] width 1077 height 340
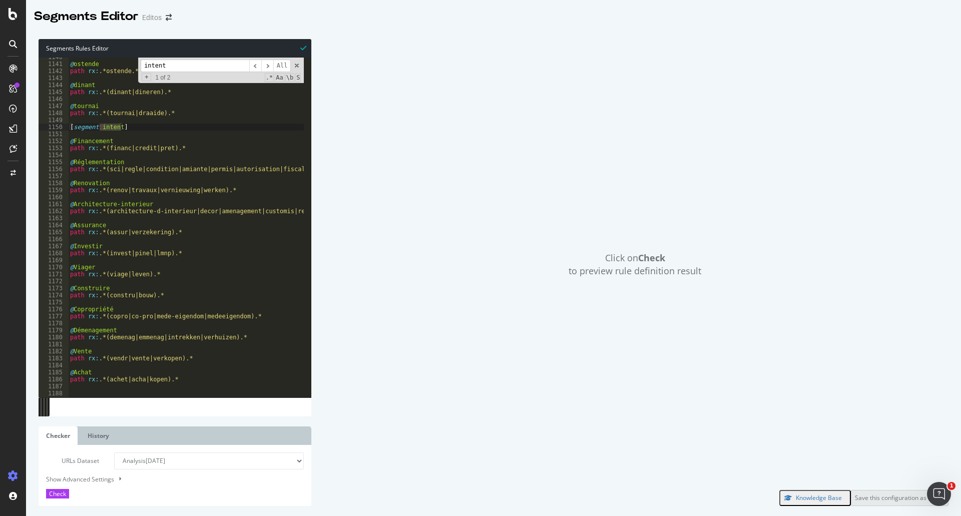
scroll to position [8045, 0]
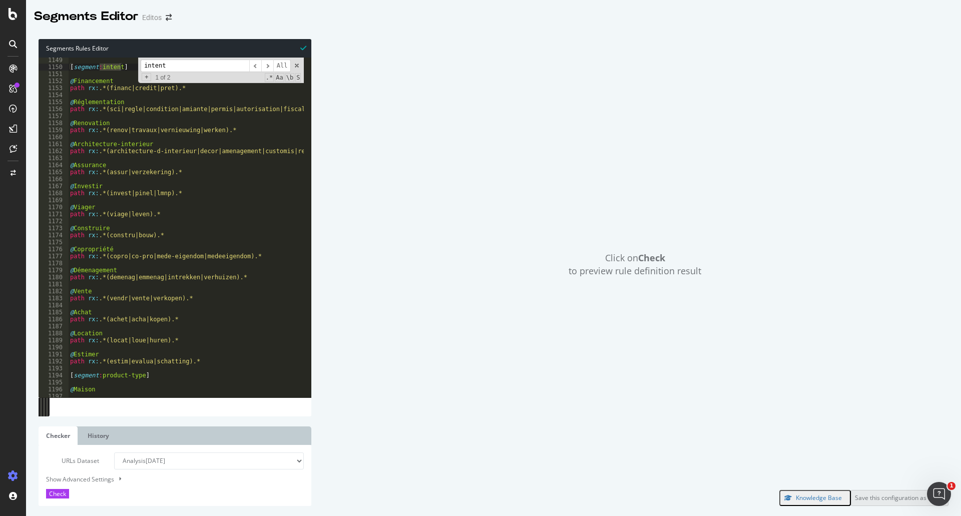
type input "intent"
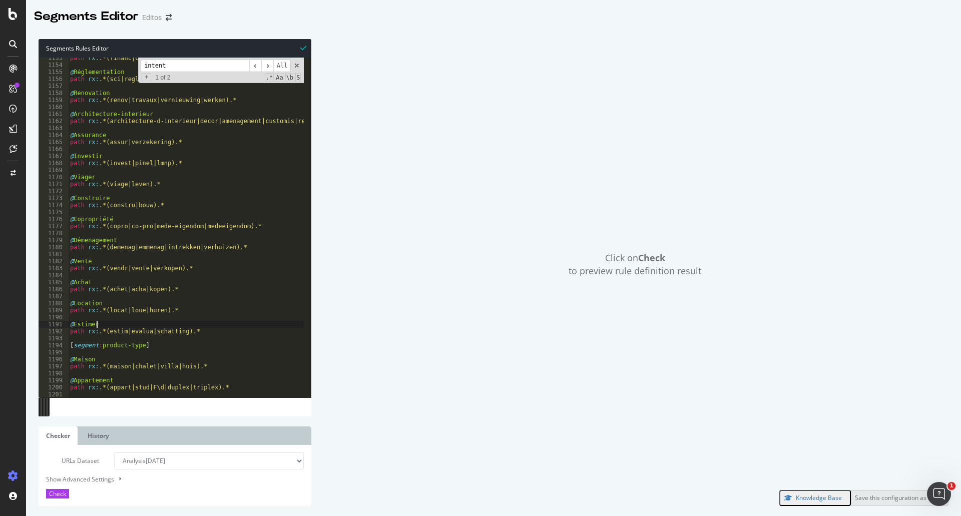
click at [197, 326] on div "path rx : .*(financ|credit|pret).* @ Réglementation path rx : .*(sci|regle|cond…" at bounding box center [606, 225] width 1077 height 340
click at [191, 304] on div "path rx : .*(financ|credit|pret).* @ Réglementation path rx : .*(sci|regle|cond…" at bounding box center [606, 225] width 1077 height 340
click at [190, 309] on div "path rx : .*(financ|credit|pret).* @ Réglementation path rx : .*(sci|regle|cond…" at bounding box center [606, 225] width 1077 height 340
type textarea "path rx:.*(locat|loue|huren).*"
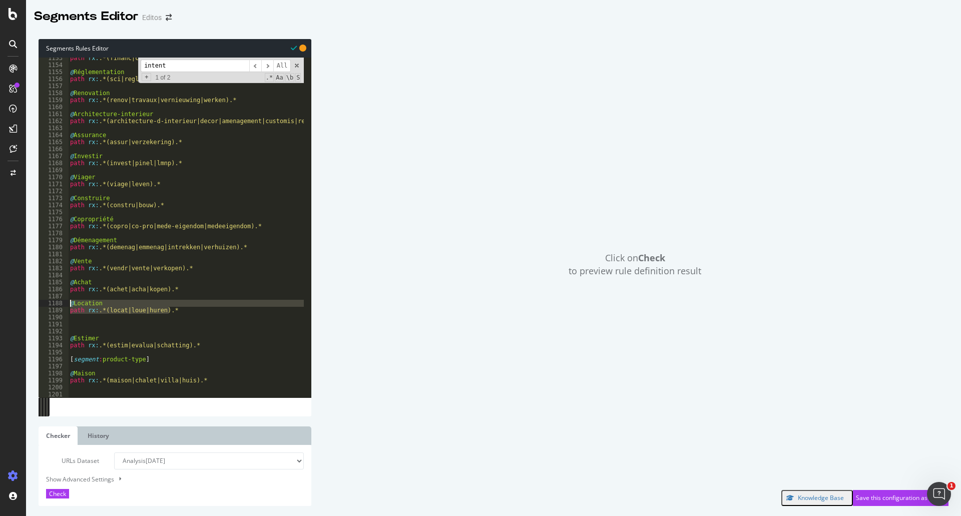
drag, startPoint x: 172, startPoint y: 310, endPoint x: 72, endPoint y: 303, distance: 100.3
click at [72, 303] on div "path rx : .*(financ|credit|pret).* @ Réglementation path rx : .*(sci|regle|cond…" at bounding box center [606, 225] width 1077 height 340
type textarea "@Location path rx:.*(locat|loue|huren).*"
click at [80, 324] on div "path rx : .*(financ|credit|pret).* @ Réglementation path rx : .*(sci|regle|cond…" at bounding box center [606, 225] width 1077 height 340
paste textarea "path rx:.*(locat|loue|huren).*"
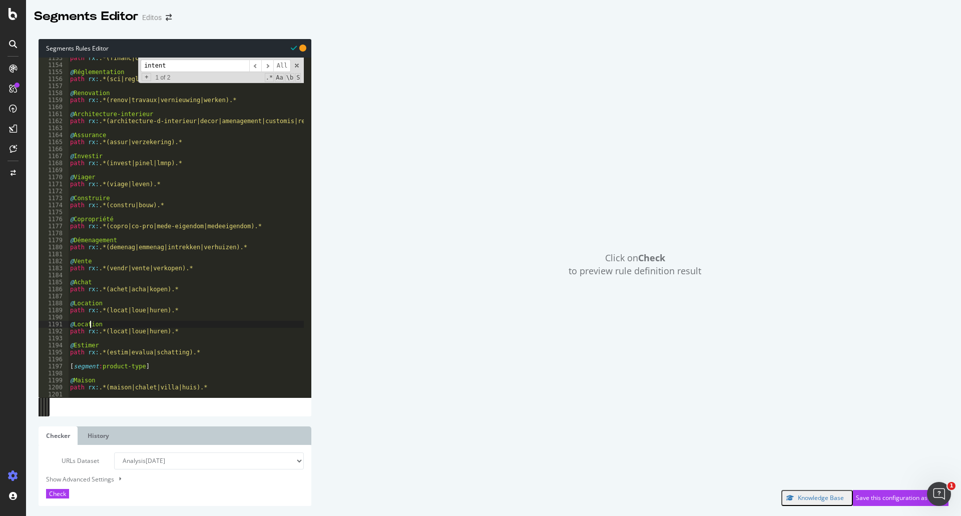
click at [89, 323] on div "path rx : .*(financ|credit|pret).* @ Réglementation path rx : .*(sci|regle|cond…" at bounding box center [606, 225] width 1077 height 340
click at [113, 330] on div "path rx : .*(financ|credit|pret).* @ Réglementation path rx : .*(sci|regle|cond…" at bounding box center [606, 225] width 1077 height 340
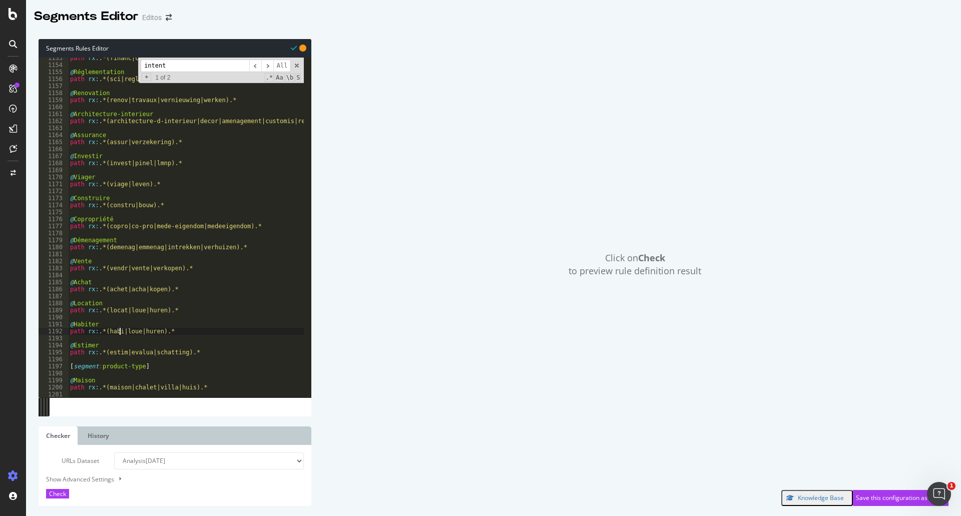
scroll to position [0, 4]
click at [133, 331] on div "path rx : .*(financ|credit|pret).* @ Réglementation path rx : .*(sci|regle|cond…" at bounding box center [606, 225] width 1077 height 340
click at [132, 331] on div "path rx : .*(financ|credit|pret).* @ Réglementation path rx : .*(sci|regle|cond…" at bounding box center [606, 225] width 1077 height 340
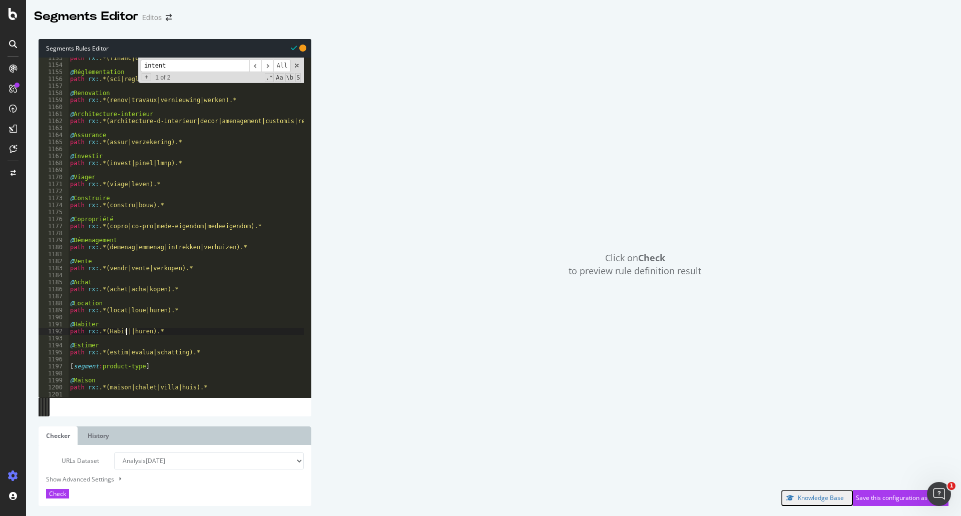
click at [137, 331] on div "path rx : .*(financ|credit|pret).* @ Réglementation path rx : .*(sci|regle|cond…" at bounding box center [606, 225] width 1077 height 340
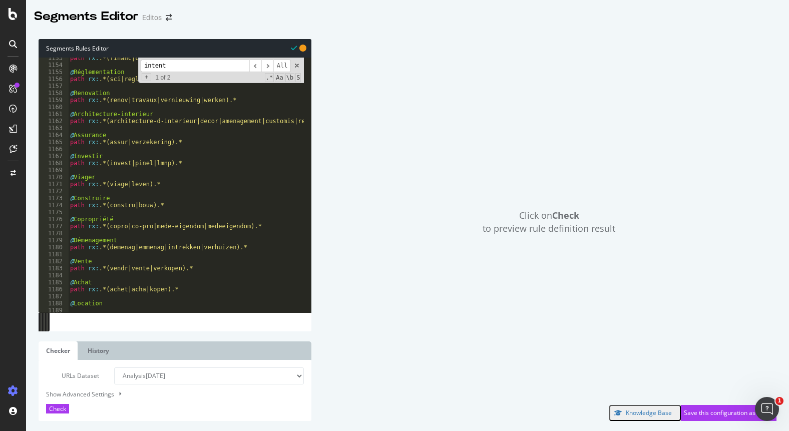
click at [410, 163] on div "Click on Check to preview rule definition result" at bounding box center [548, 222] width 455 height 366
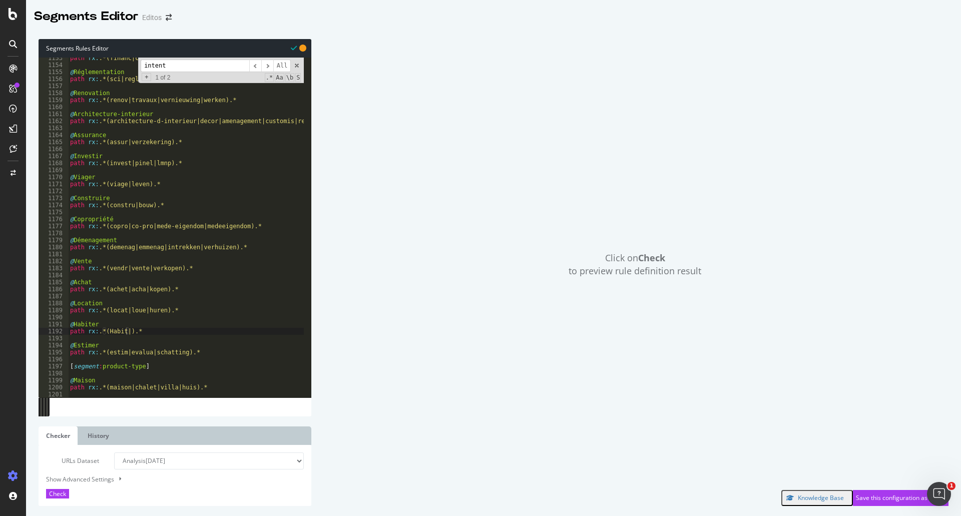
click at [124, 333] on div "path rx : .*(financ|credit|pret).* @ Réglementation path rx : .*(sci|regle|cond…" at bounding box center [606, 225] width 1077 height 340
paste textarea "wonen"
click at [123, 334] on div "path rx : .*(financ|credit|pret).* @ Réglementation path rx : .*(sci|regle|cond…" at bounding box center [606, 225] width 1077 height 340
type textarea "path rx:.*(Habit|wonen).*"
click at [163, 330] on div "path rx : .*(financ|credit|pret).* @ Réglementation path rx : .*(sci|regle|cond…" at bounding box center [606, 225] width 1077 height 340
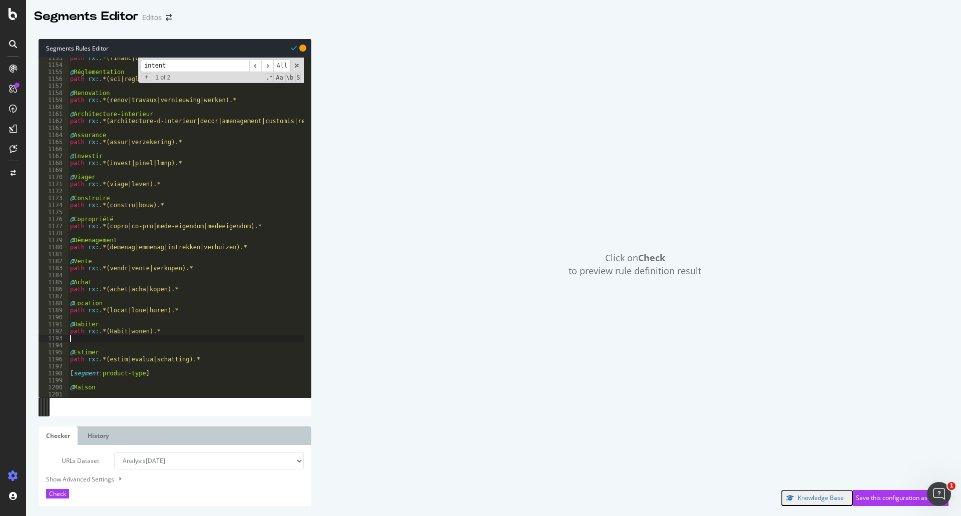
scroll to position [0, 0]
click at [294, 65] on span at bounding box center [296, 65] width 7 height 7
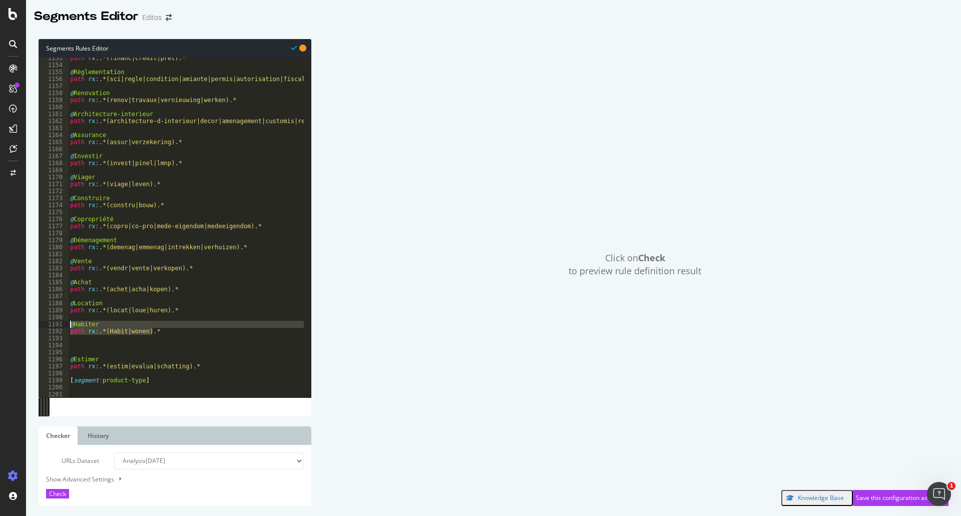
drag, startPoint x: 156, startPoint y: 330, endPoint x: 71, endPoint y: 324, distance: 85.3
click at [71, 324] on div "path rx : .*(financ|credit|pret).* @ Réglementation path rx : .*(sci|regle|cond…" at bounding box center [606, 225] width 1077 height 340
click at [560, 241] on div "Click on Check to preview rule definition result" at bounding box center [634, 264] width 627 height 451
click at [788, 430] on div "Save this configuration as active" at bounding box center [901, 497] width 90 height 9
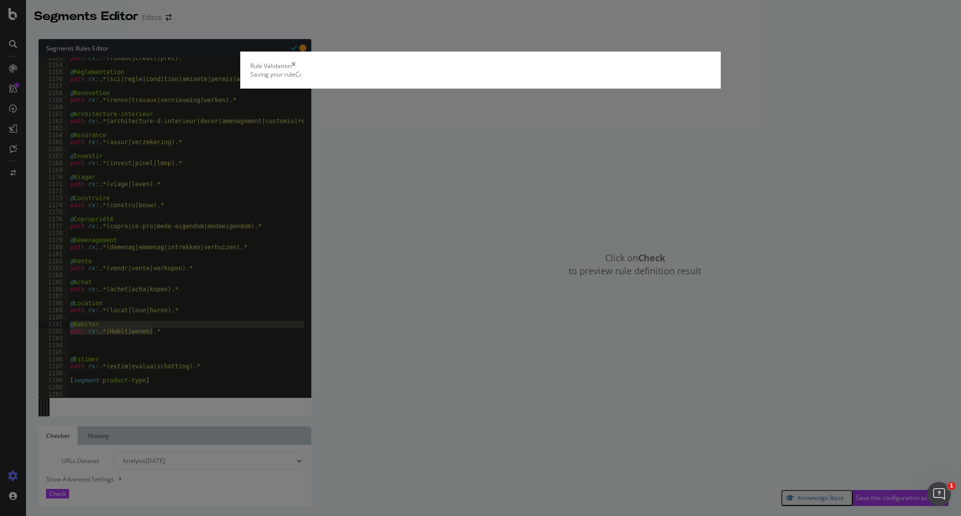
click at [661, 70] on div "Rule Validation" at bounding box center [480, 66] width 460 height 9
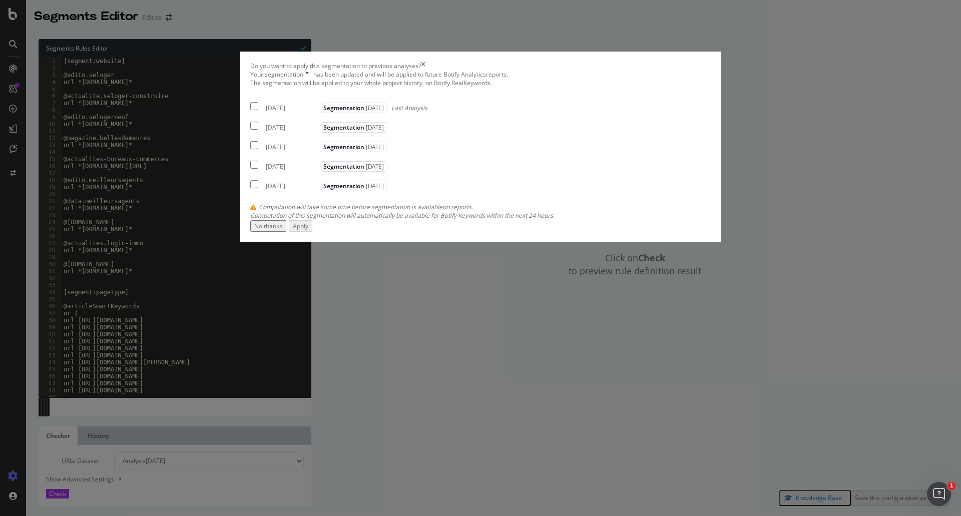
click at [258, 110] on input "modal" at bounding box center [254, 106] width 8 height 8
checkbox input "true"
click at [302, 132] on div "2025 Aug. 2nd Segmentation 2024-07-09" at bounding box center [319, 126] width 139 height 12
click at [300, 151] on div "2025 Jul. 22nd Segmentation 2024-07-09" at bounding box center [319, 145] width 139 height 12
drag, startPoint x: 301, startPoint y: 276, endPoint x: 299, endPoint y: 291, distance: 14.7
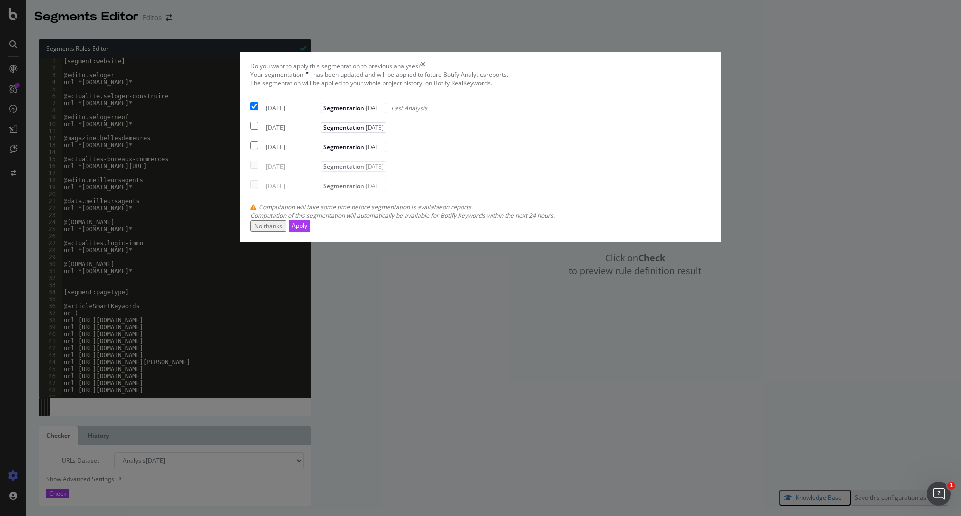
click at [301, 171] on div "2025 Jul. 16th Segmentation 2024-07-09" at bounding box center [319, 165] width 139 height 12
click at [301, 190] on div "2025 Jul. 5th Segmentation 2024-07-09" at bounding box center [319, 184] width 139 height 12
click at [307, 230] on div "Apply" at bounding box center [300, 225] width 16 height 9
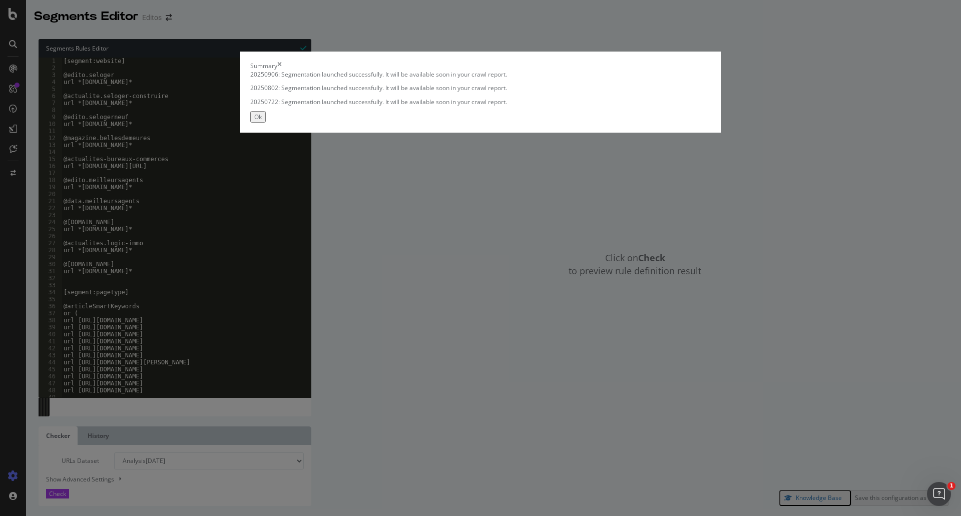
click at [262, 121] on div "Ok" at bounding box center [258, 117] width 8 height 9
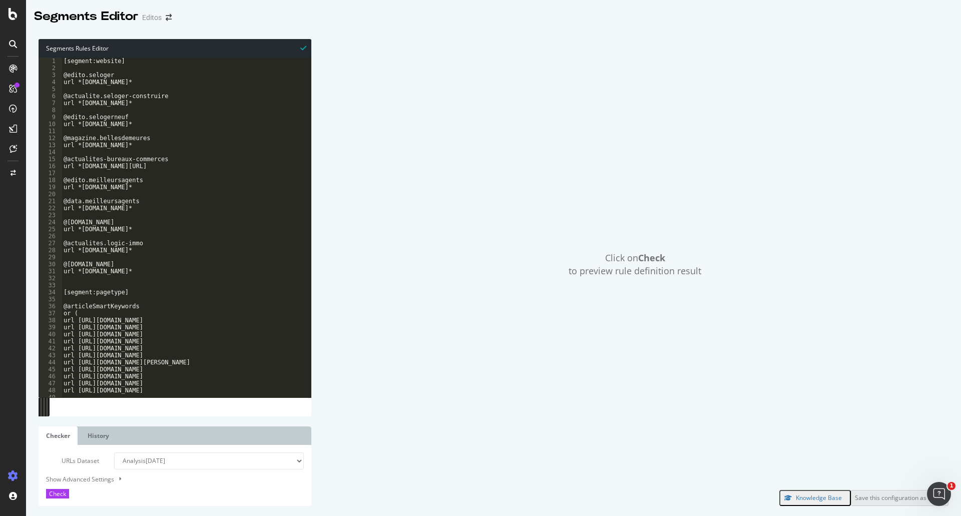
click at [98, 207] on div "[segment:website] @edito.seloger url *edito.seloger.com* @actualite.seloger-con…" at bounding box center [600, 228] width 1077 height 340
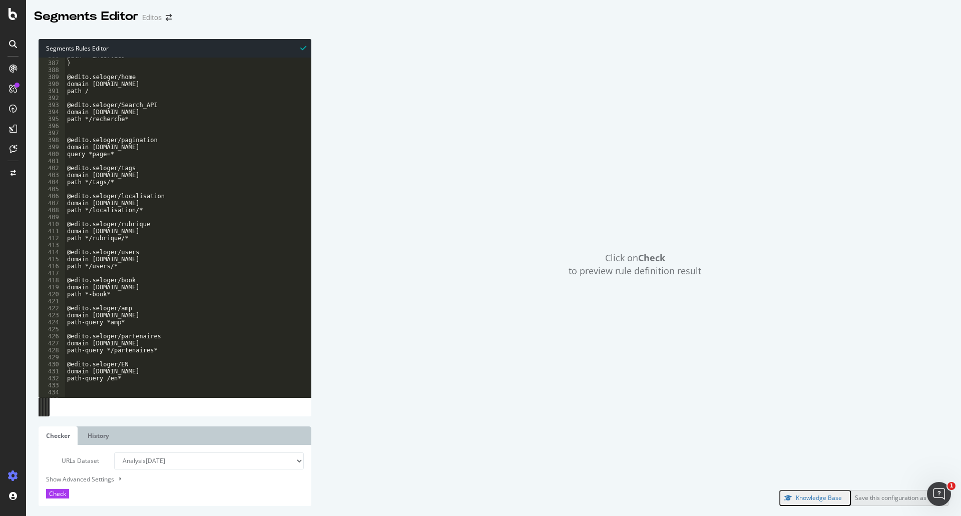
scroll to position [2913, 0]
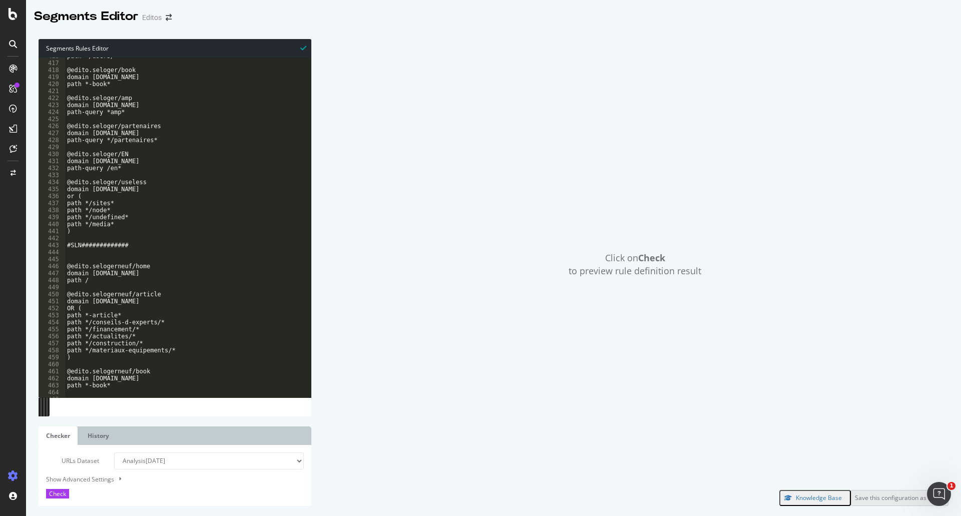
type textarea "url *data.meilleursagents.com*"
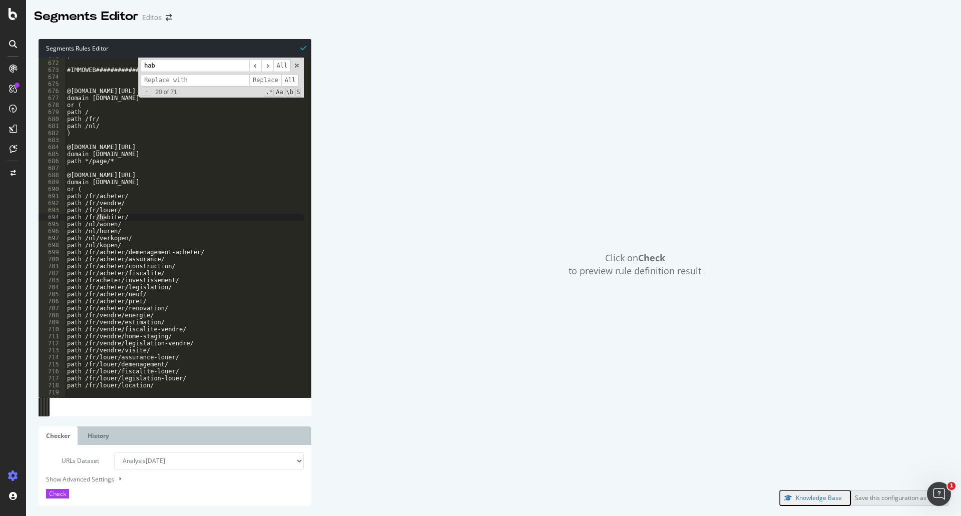
scroll to position [4700, 0]
click at [162, 217] on div ") #IMMOWEB############# @blog.immoweb.be/HP domain blog.immoweb.be or ( path / …" at bounding box center [603, 223] width 1077 height 340
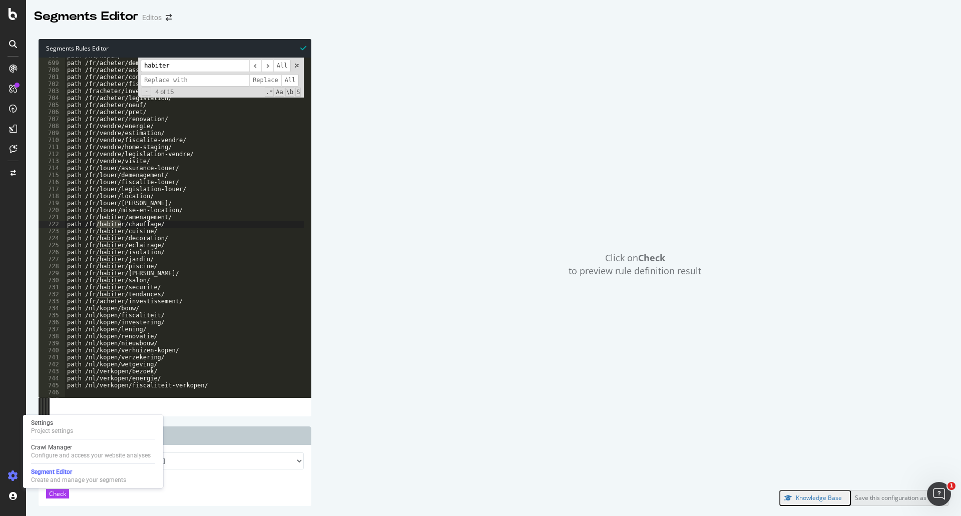
type input "habiter"
click at [13, 430] on icon at bounding box center [13, 476] width 10 height 10
click at [47, 430] on div "Segment Editor" at bounding box center [78, 472] width 95 height 8
click at [45, 430] on div "Crawl Manager" at bounding box center [91, 447] width 120 height 8
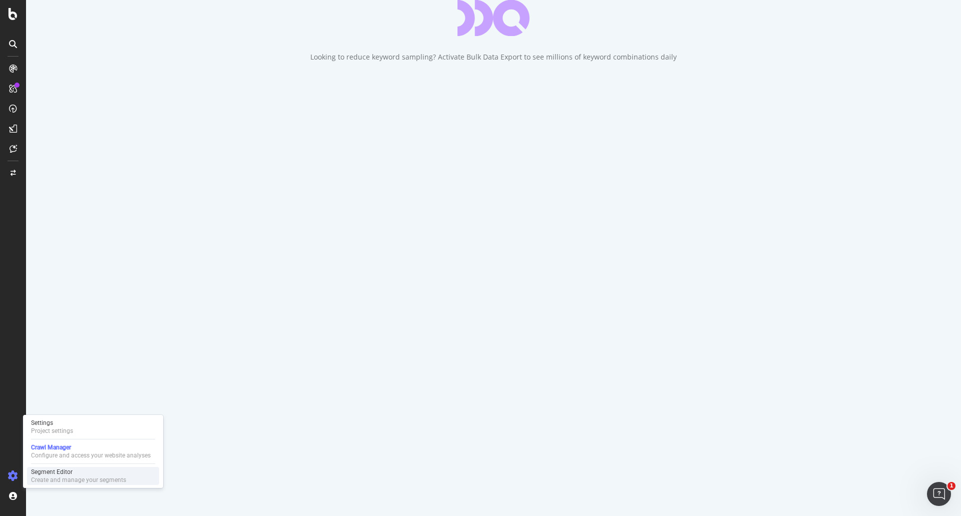
click at [60, 430] on div "Segment Editor Create and manage your segments" at bounding box center [78, 476] width 95 height 16
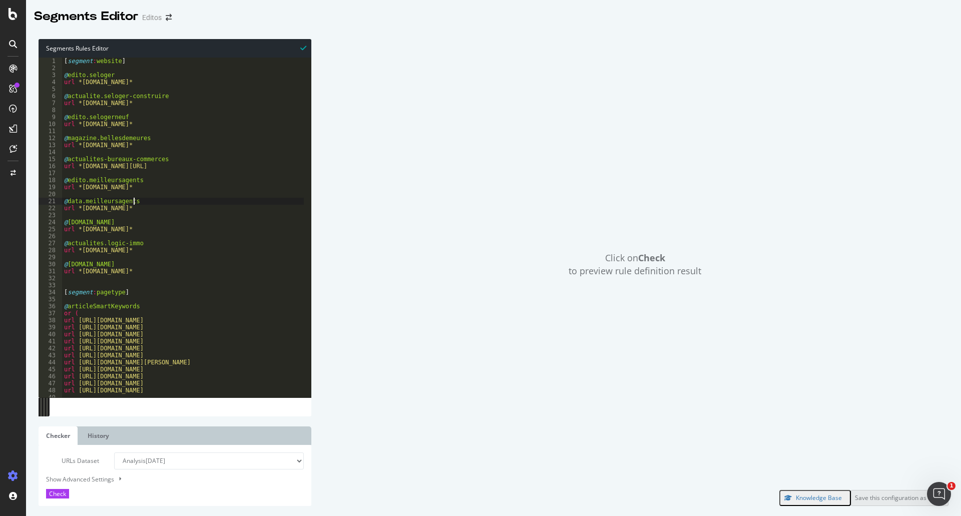
click at [232, 199] on div "[ segment : website ] @ edito.seloger url *edito.seloger.com* @ actualite.selog…" at bounding box center [600, 228] width 1077 height 340
type textarea "@data.meilleursagents"
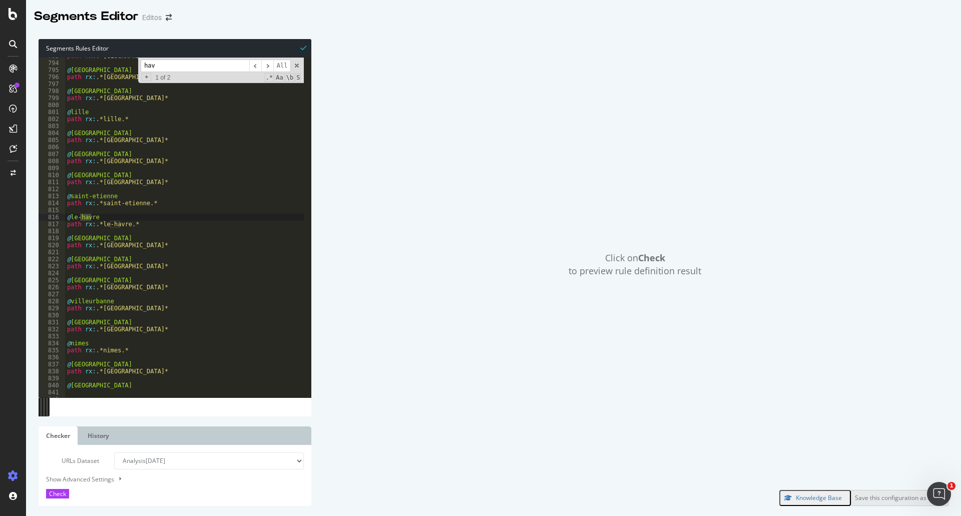
scroll to position [5555, 0]
click at [155, 64] on input "haviter" at bounding box center [195, 66] width 109 height 13
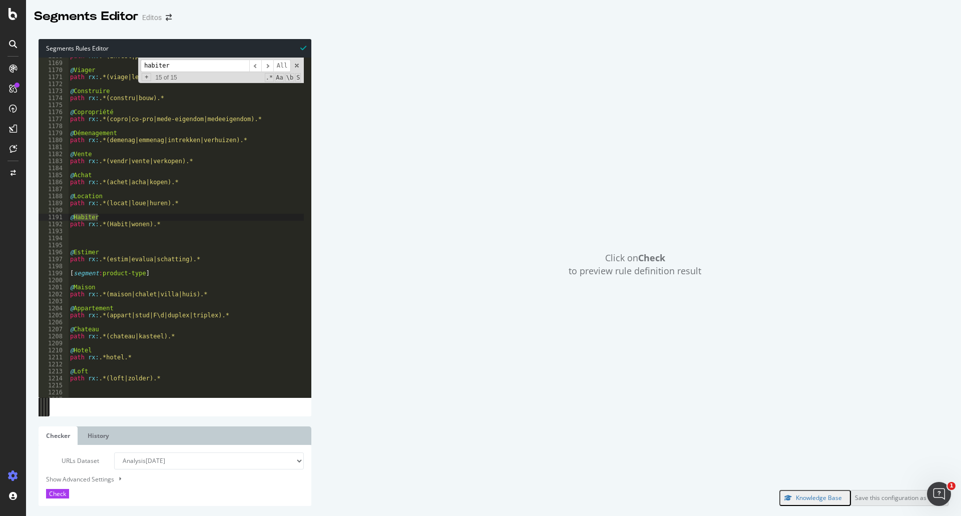
scroll to position [8182, 0]
type input "habiter"
click at [83, 240] on div "path rx : .*(invest|pinel|lmnp).* @ Viager path rx : .*(viage|leven).* @ Constr…" at bounding box center [606, 223] width 1077 height 340
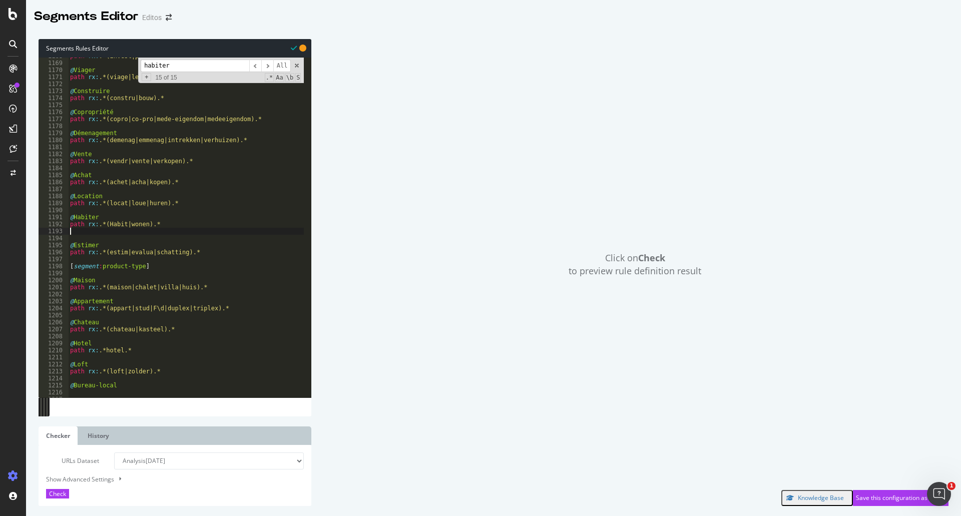
type textarea "path rx:.*(Habit|wonen).*"
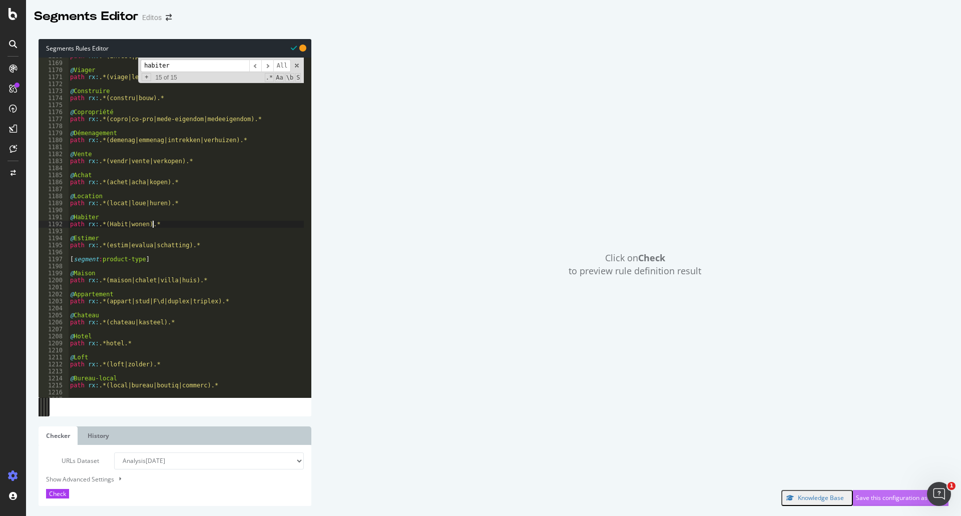
click at [788, 430] on div "Save this configuration as active" at bounding box center [901, 497] width 90 height 9
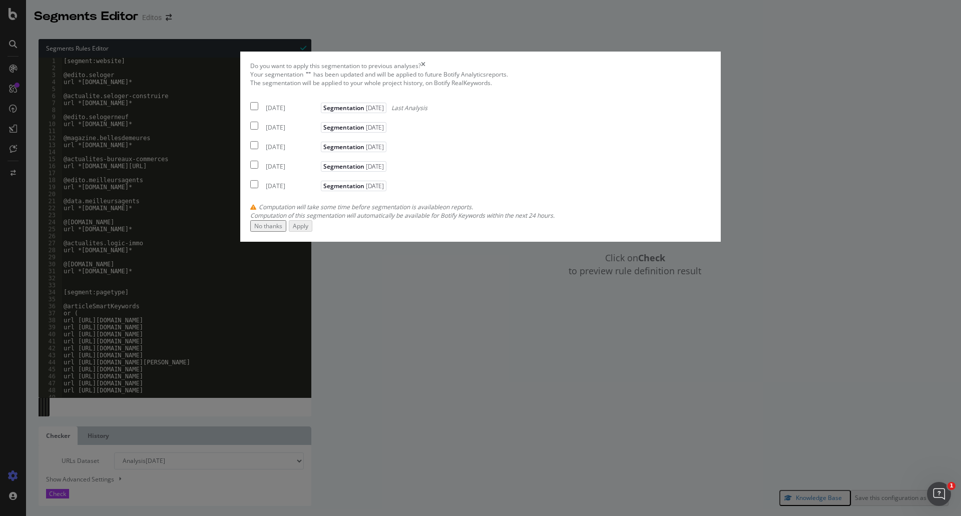
click at [258, 110] on input "modal" at bounding box center [254, 106] width 8 height 8
checkbox input "true"
click at [307, 230] on div "Apply" at bounding box center [300, 225] width 16 height 9
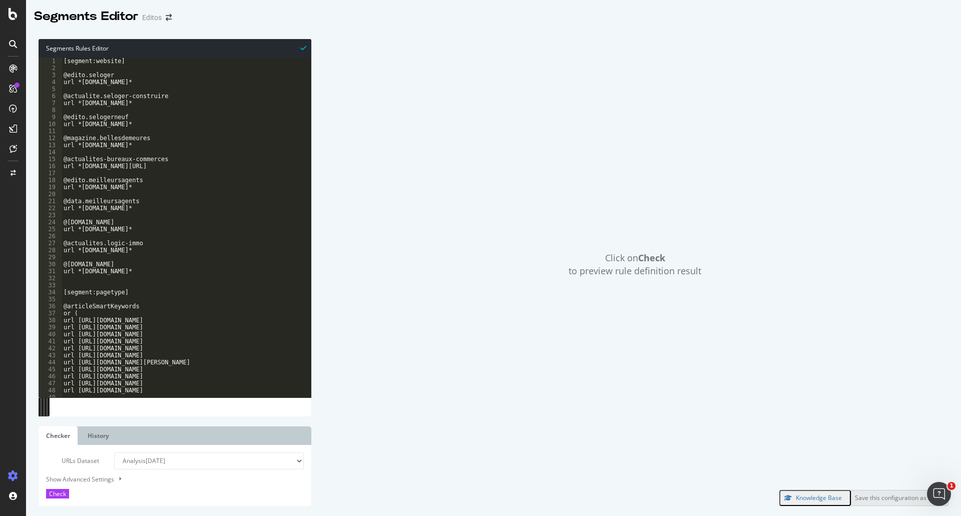
click at [466, 287] on div "Click on Check to preview rule definition result" at bounding box center [634, 264] width 627 height 451
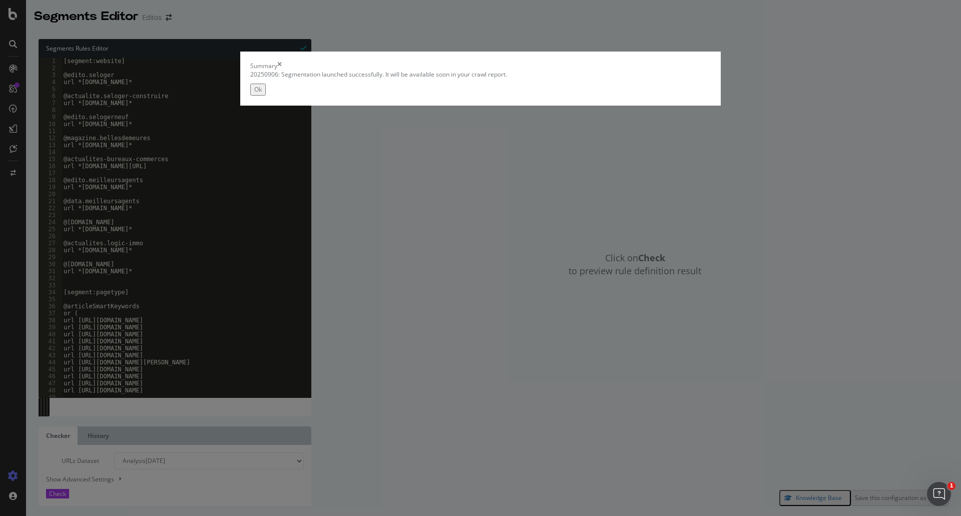
click at [670, 95] on div "Ok" at bounding box center [480, 90] width 460 height 12
click at [262, 94] on div "Ok" at bounding box center [258, 89] width 8 height 9
